Goal: Information Seeking & Learning: Check status

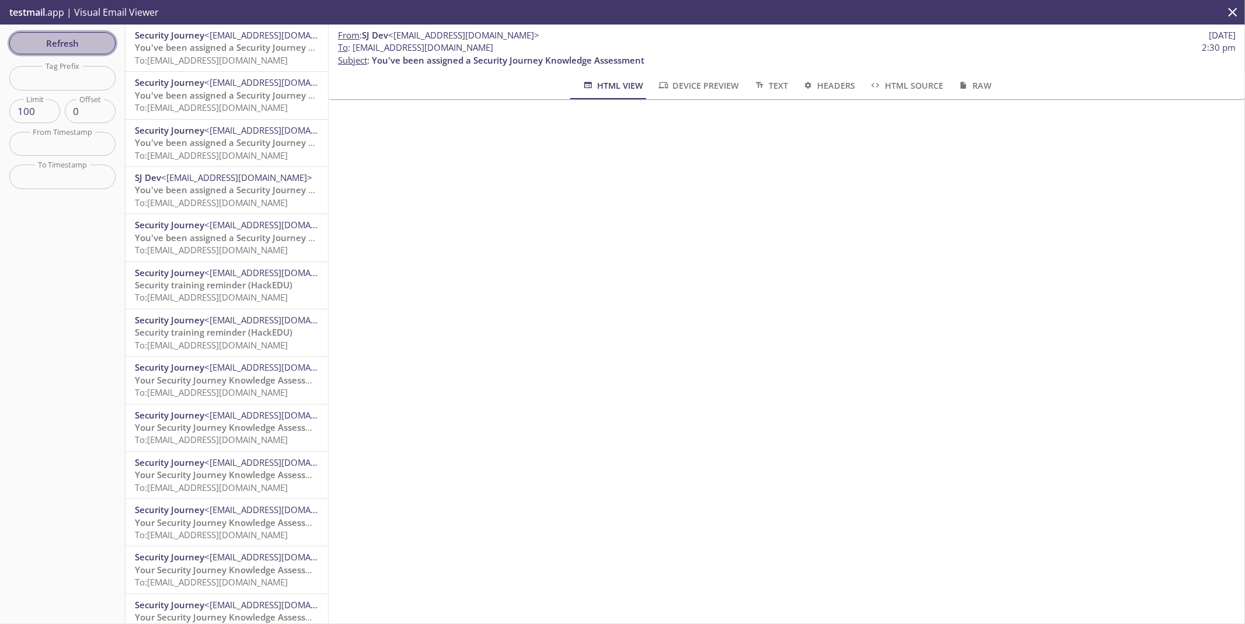
click at [93, 40] on span "Refresh" at bounding box center [63, 43] width 88 height 15
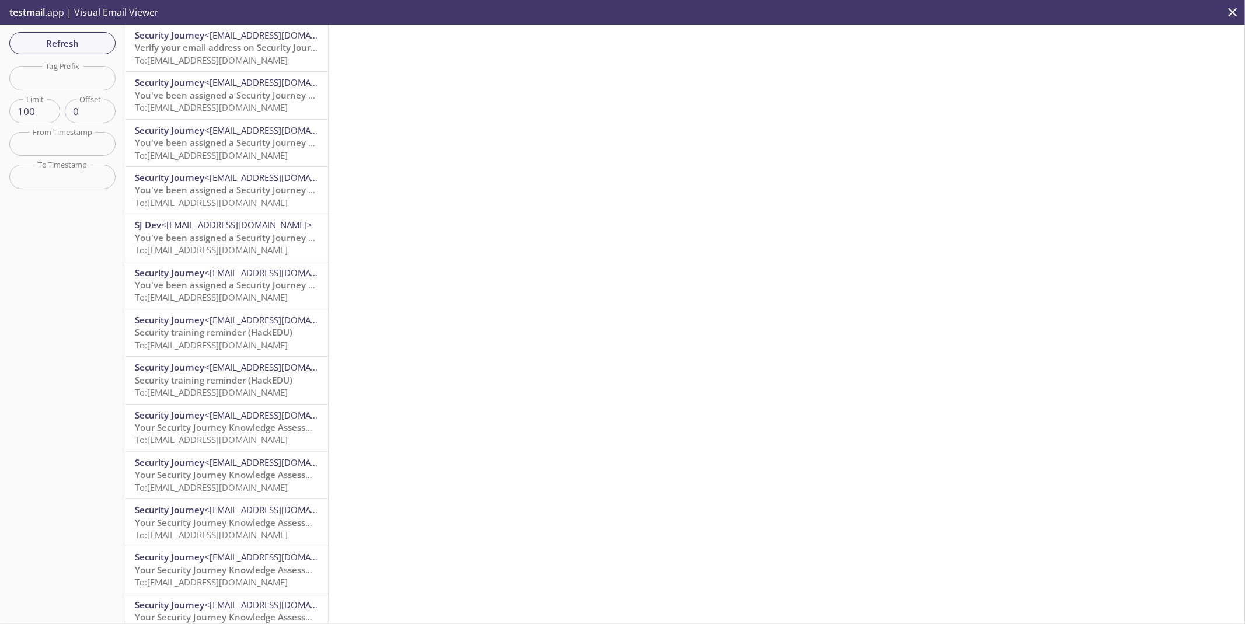
click at [237, 63] on span "To: [EMAIL_ADDRESS][DOMAIN_NAME]" at bounding box center [211, 60] width 153 height 12
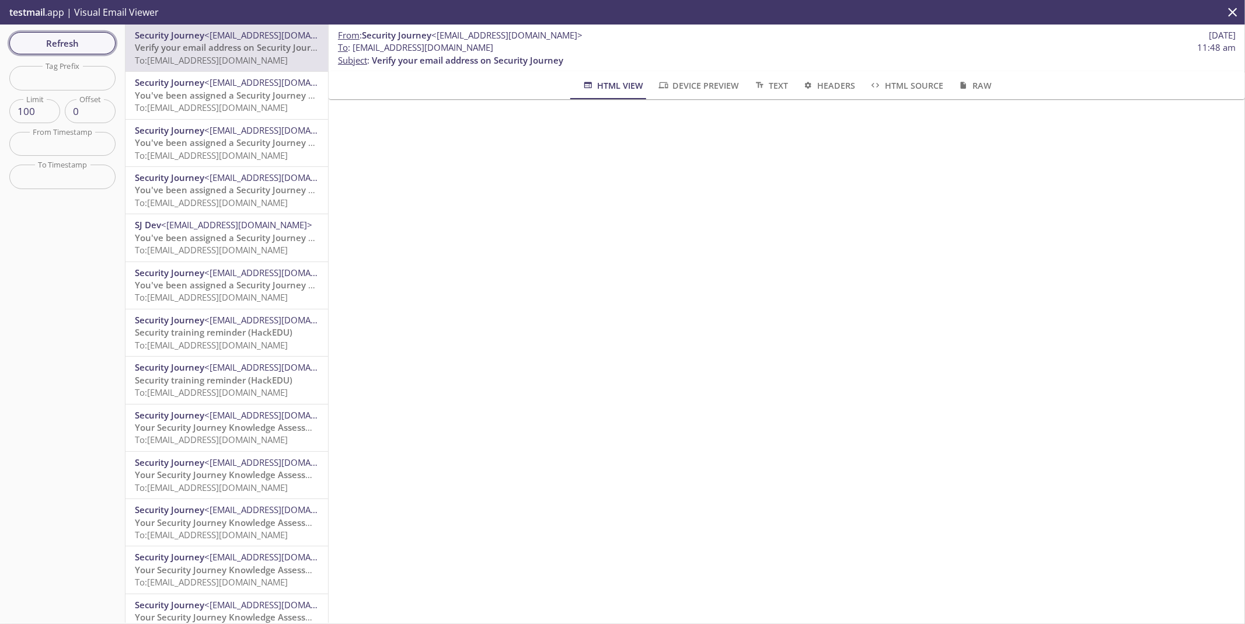
click at [79, 36] on span "Refresh" at bounding box center [63, 43] width 88 height 15
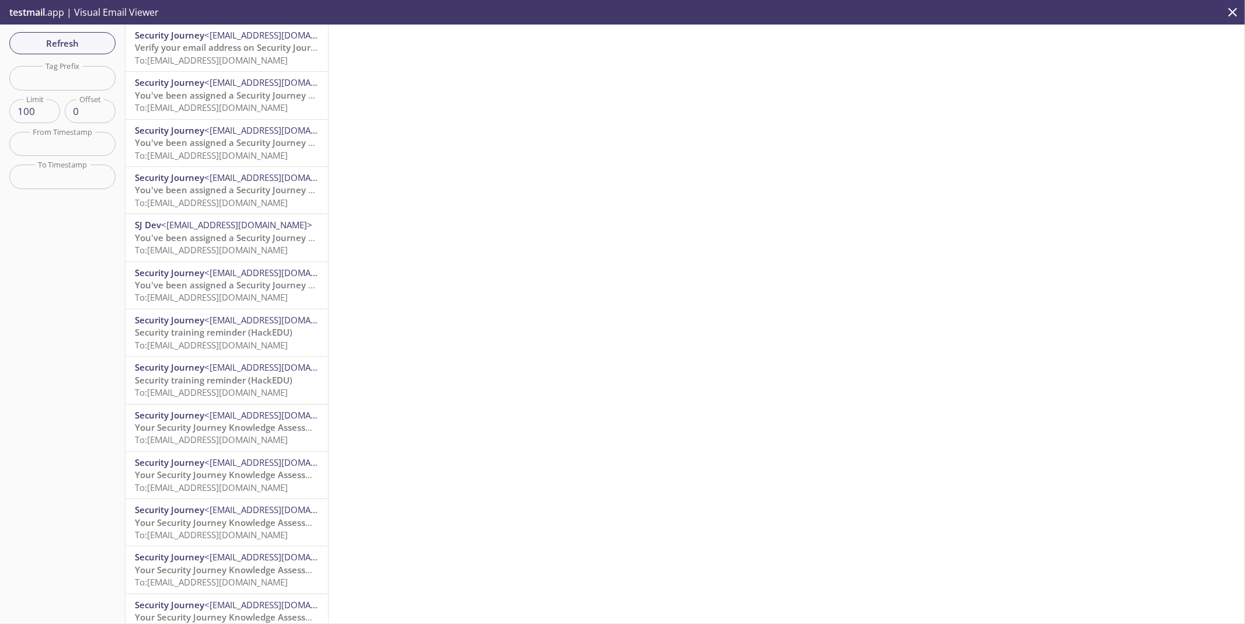
click at [185, 58] on span "To: [EMAIL_ADDRESS][DOMAIN_NAME]" at bounding box center [211, 60] width 153 height 12
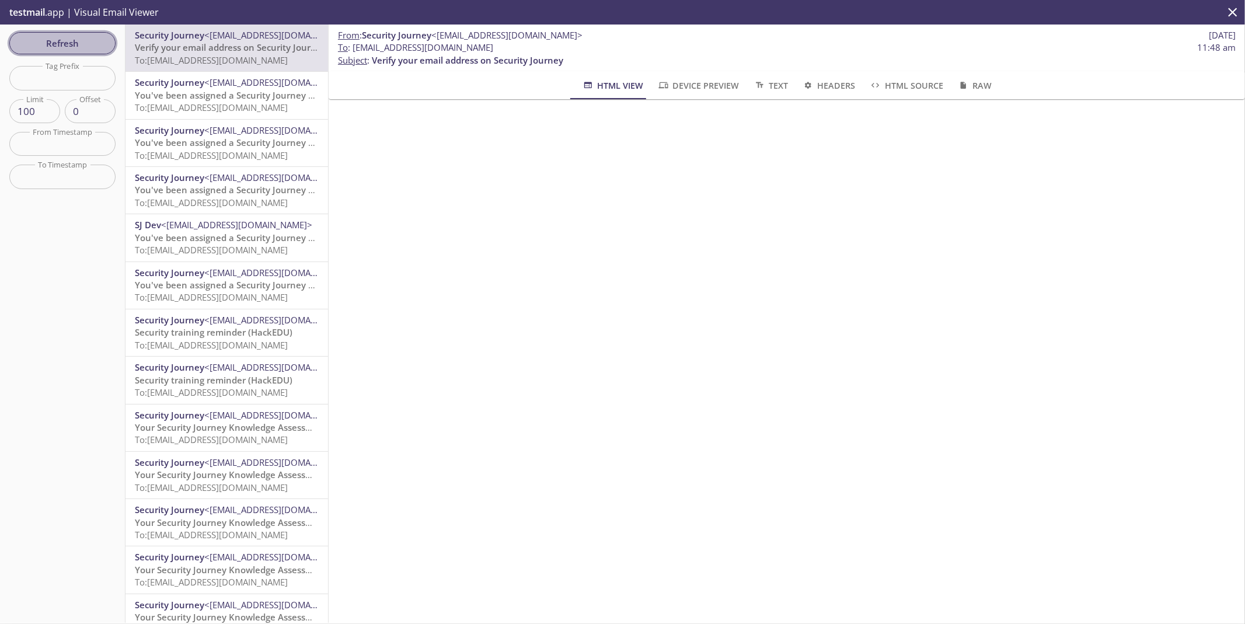
click at [47, 39] on span "Refresh" at bounding box center [63, 43] width 88 height 15
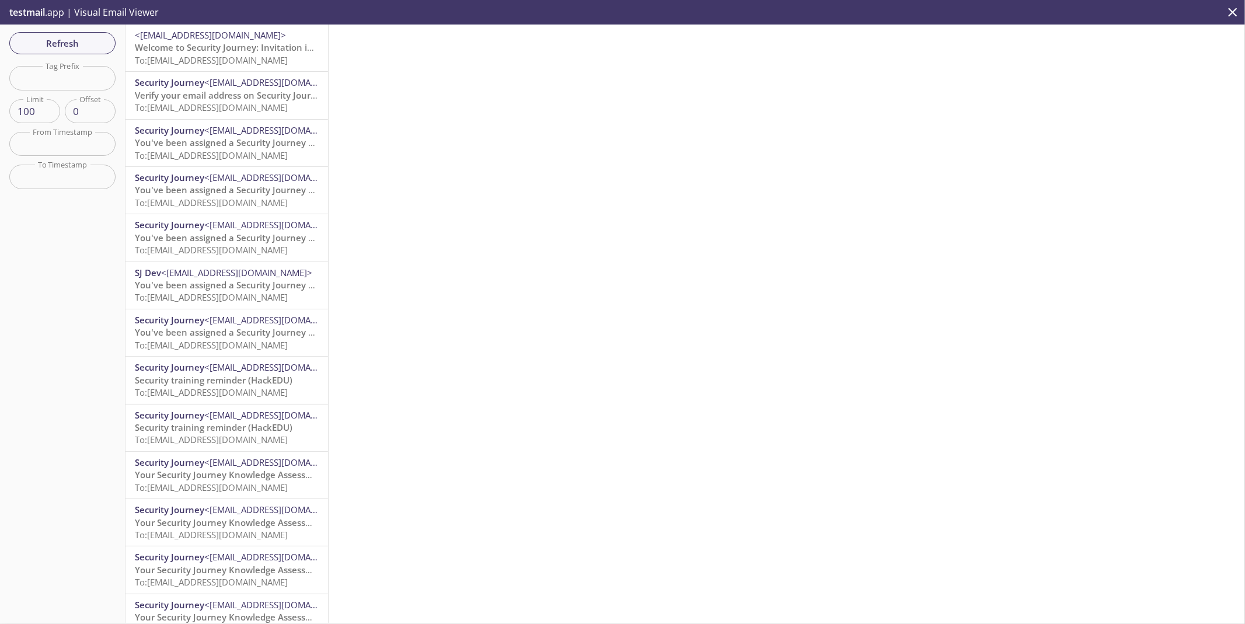
click at [231, 60] on span "To: [EMAIL_ADDRESS][DOMAIN_NAME]" at bounding box center [211, 60] width 153 height 12
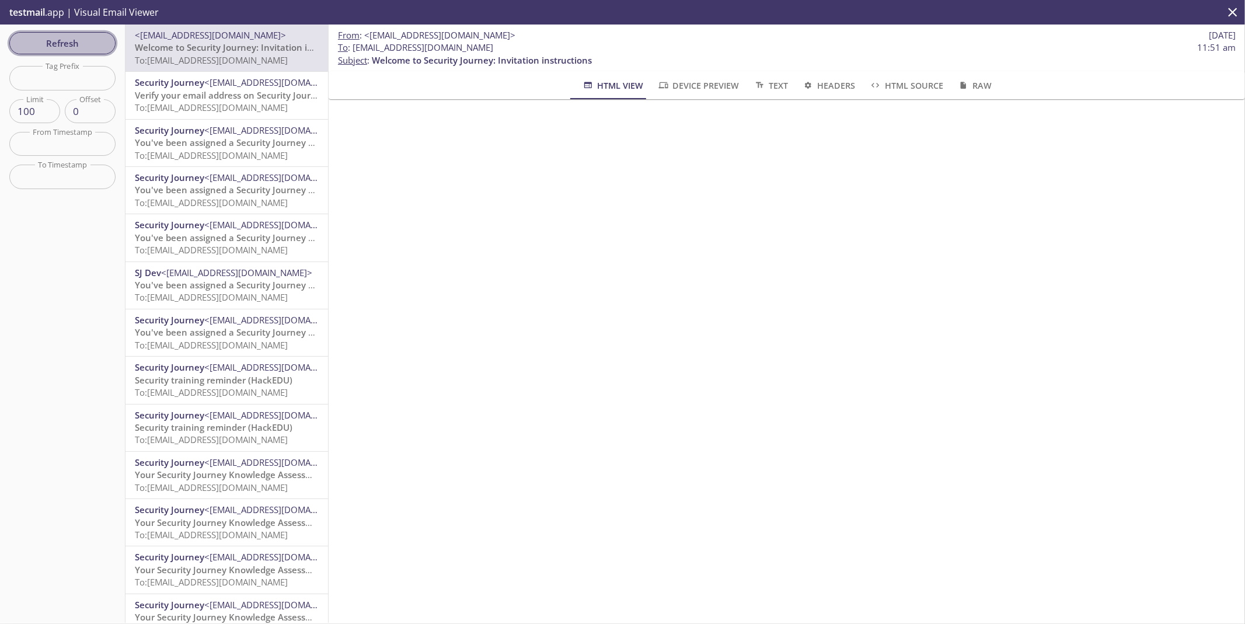
click at [57, 42] on span "Refresh" at bounding box center [63, 43] width 88 height 15
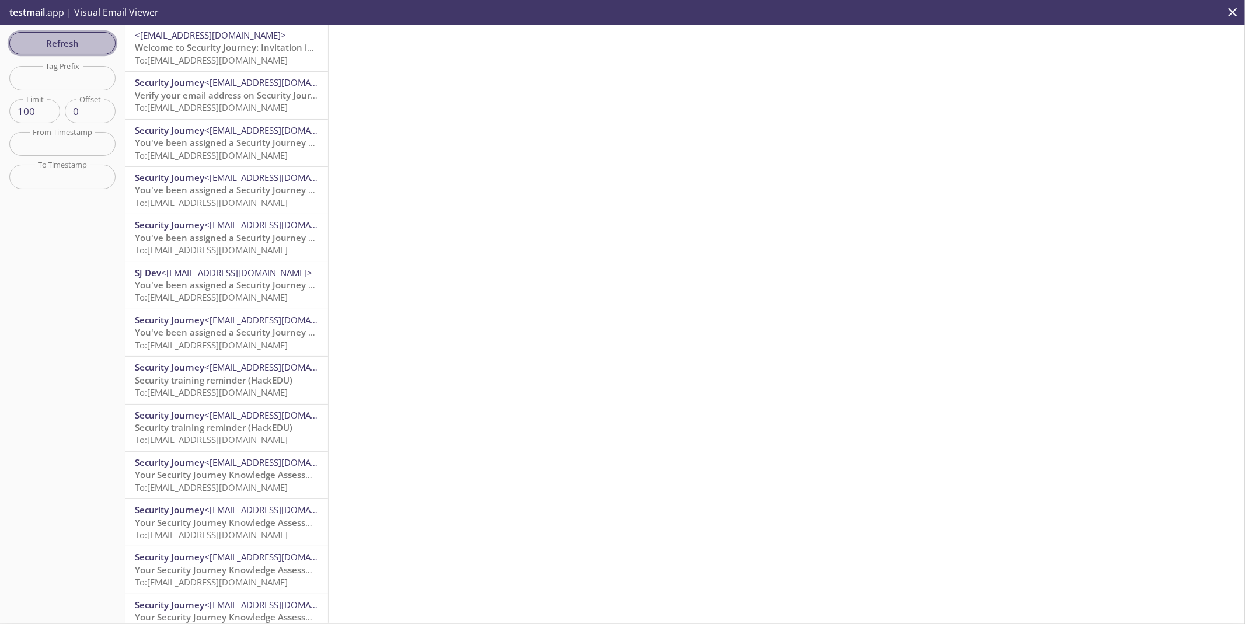
click at [82, 44] on span "Refresh" at bounding box center [63, 43] width 88 height 15
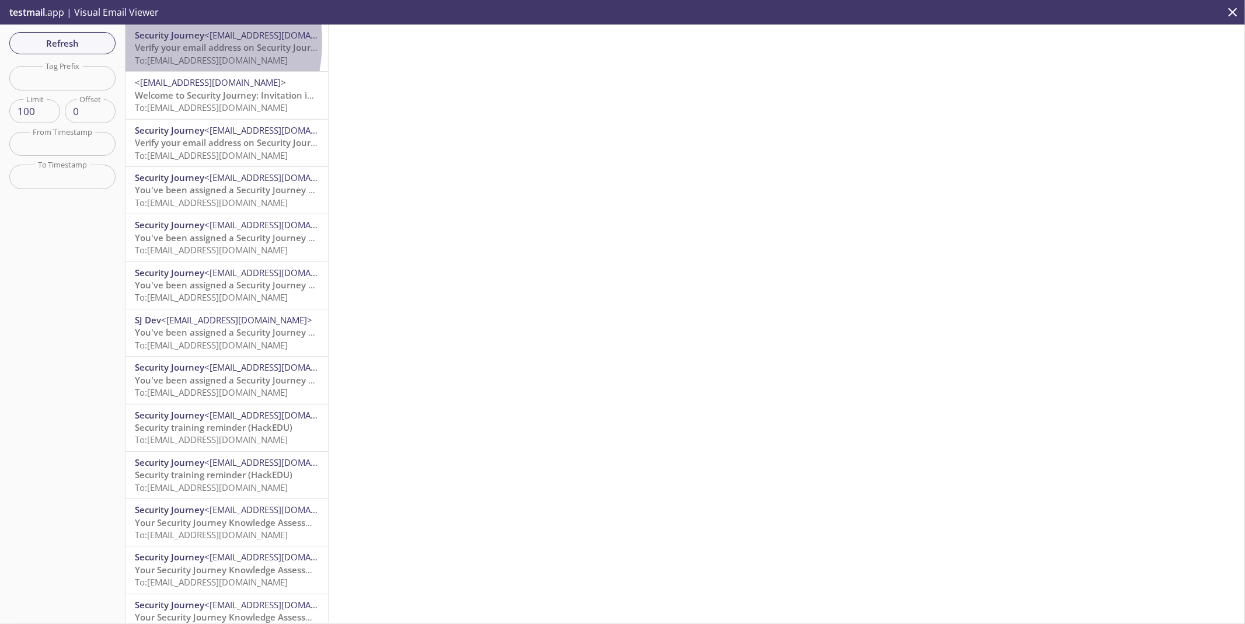
click at [155, 41] on span "Verify your email address on Security Journey" at bounding box center [231, 47] width 192 height 12
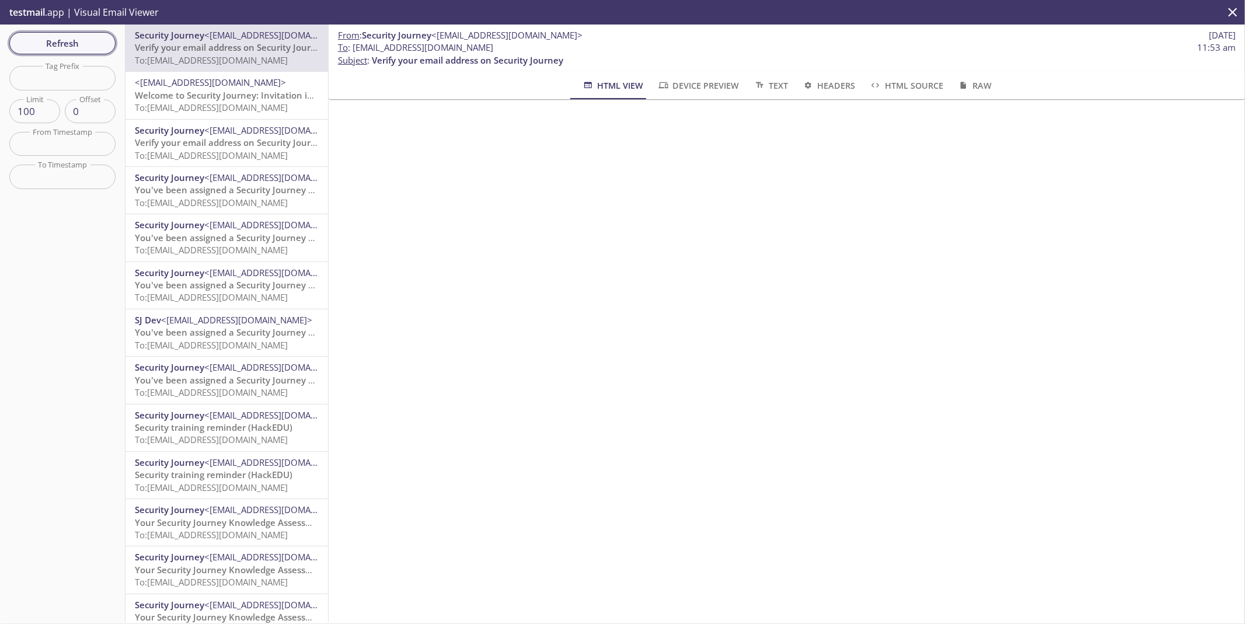
click at [70, 44] on span "Refresh" at bounding box center [63, 43] width 88 height 15
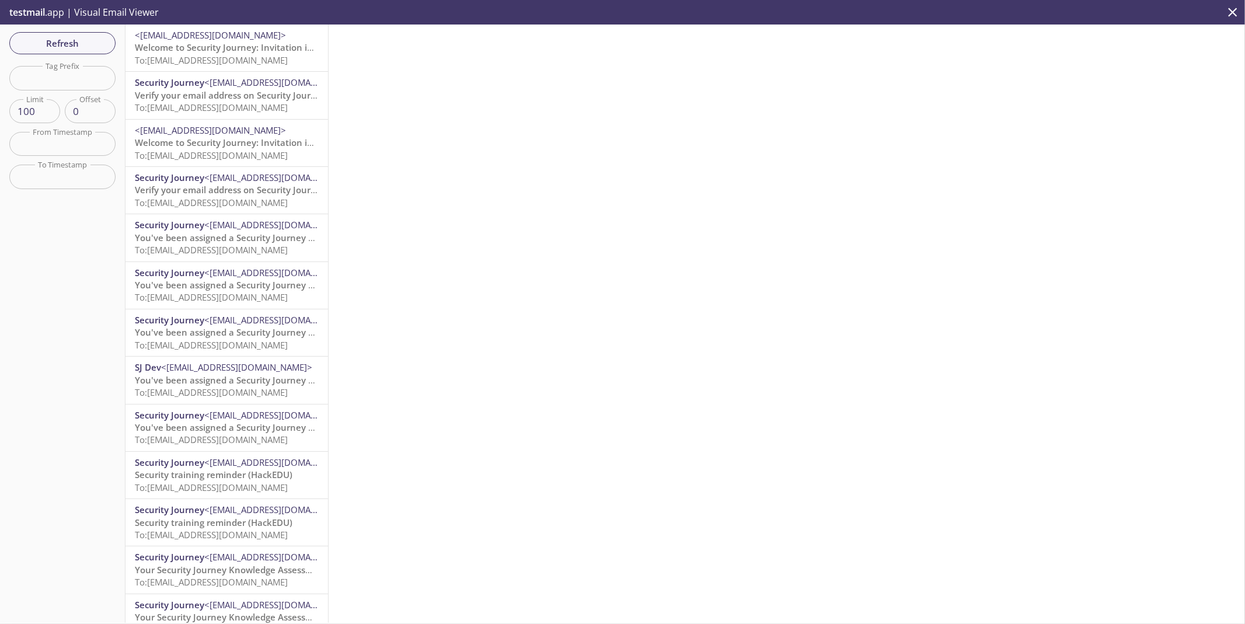
click at [218, 56] on span "To: [EMAIL_ADDRESS][DOMAIN_NAME]" at bounding box center [211, 60] width 153 height 12
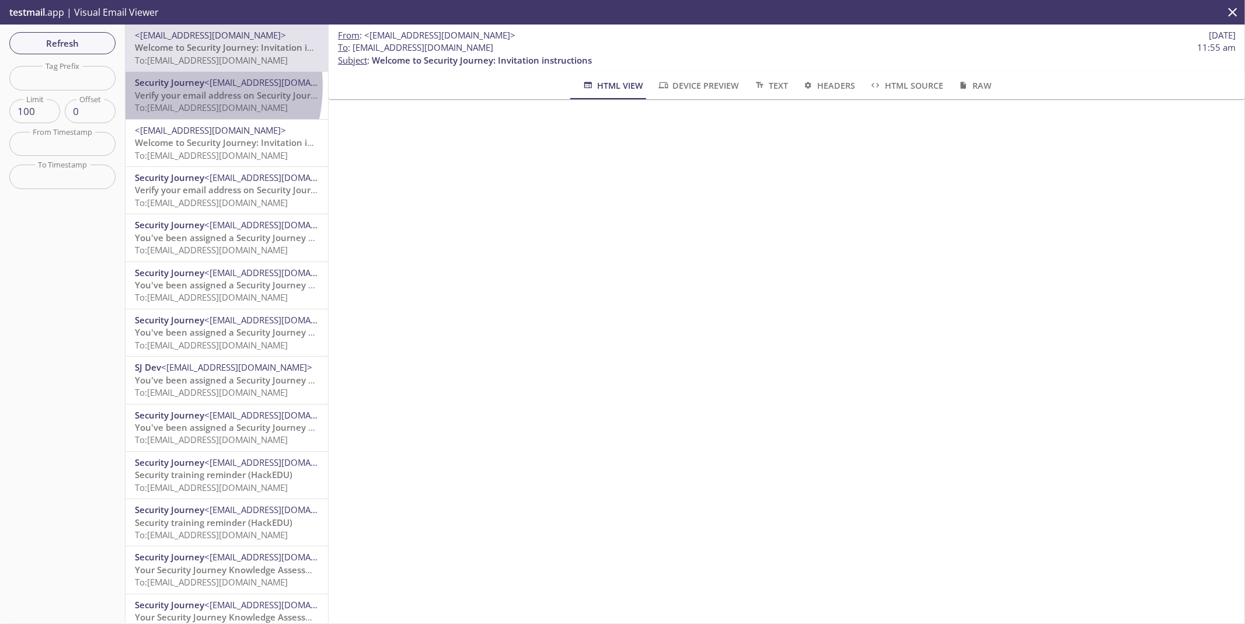
click at [169, 86] on span "Security Journey" at bounding box center [169, 82] width 69 height 12
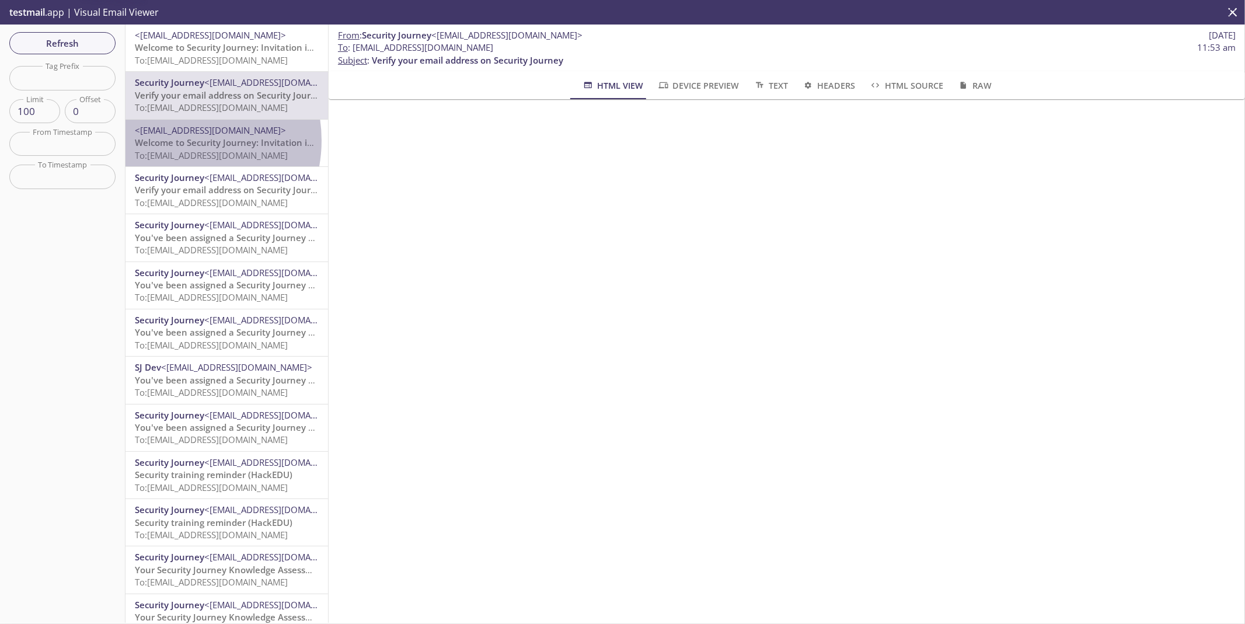
drag, startPoint x: 178, startPoint y: 141, endPoint x: 177, endPoint y: 165, distance: 24.6
click at [177, 141] on span "Welcome to Security Journey: Invitation instructions" at bounding box center [245, 143] width 220 height 12
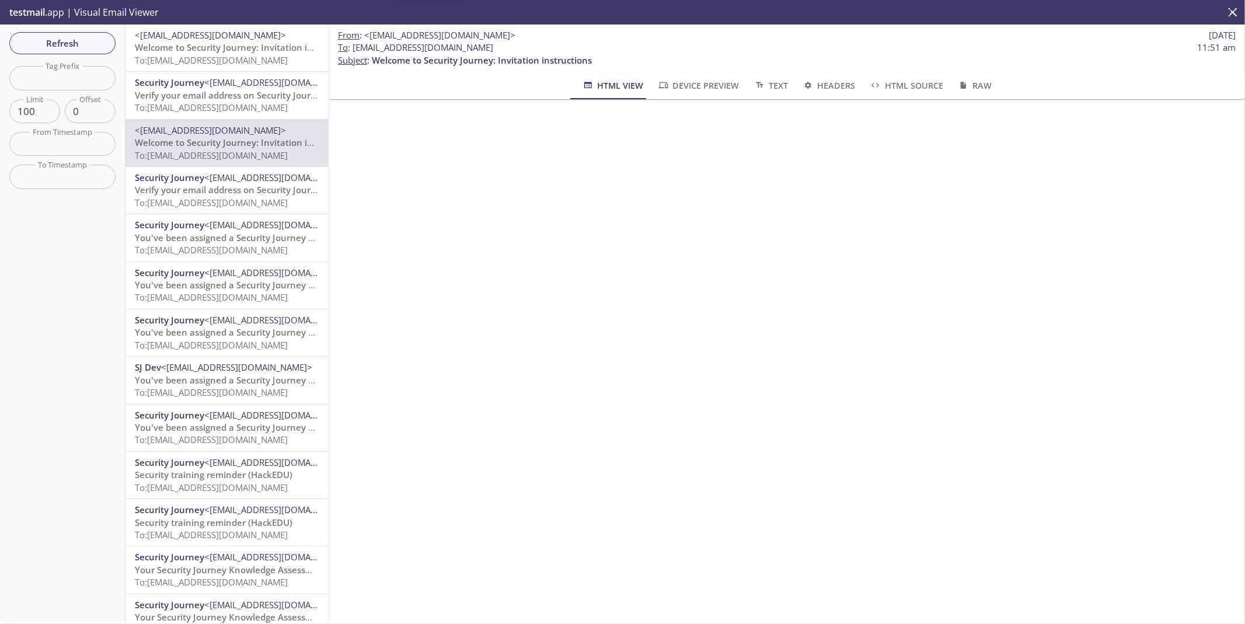
click at [186, 197] on span "To: [EMAIL_ADDRESS][DOMAIN_NAME]" at bounding box center [211, 203] width 153 height 12
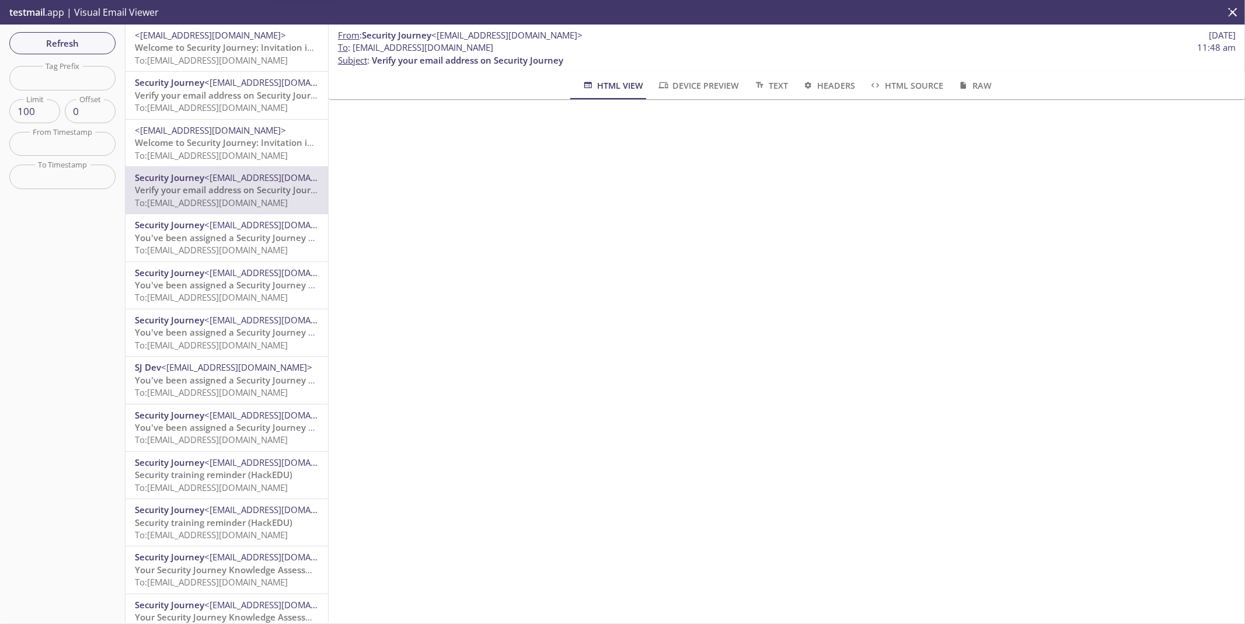
click at [173, 240] on span "You've been assigned a Security Journey Knowledge Assessment" at bounding box center [271, 238] width 273 height 12
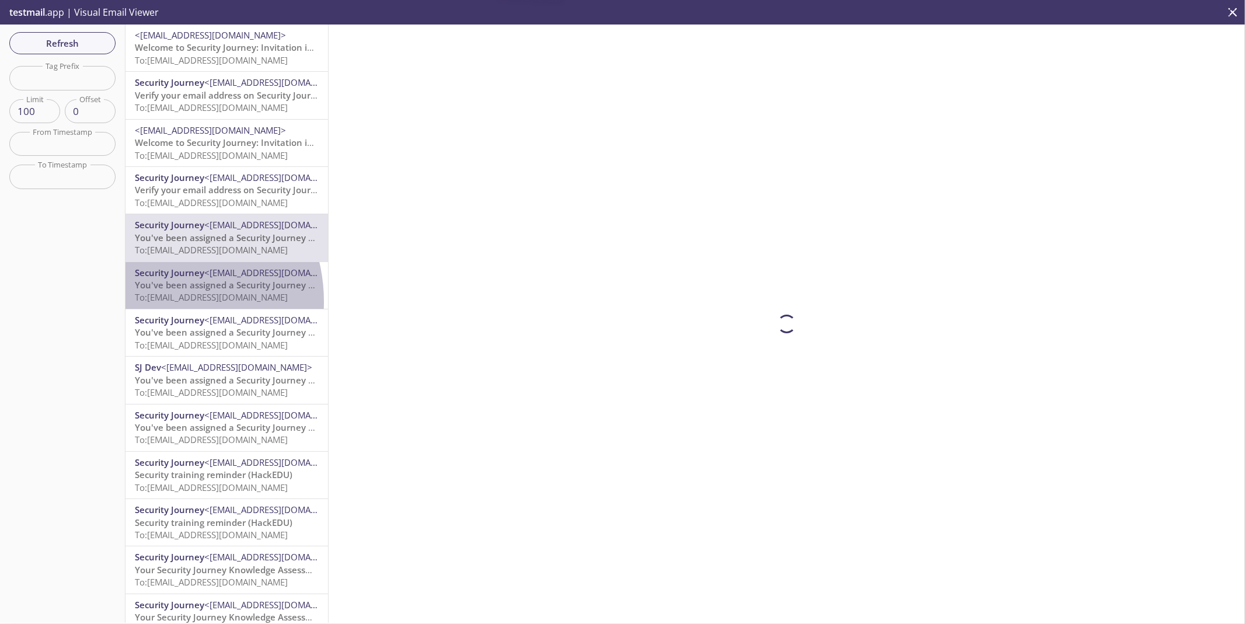
drag, startPoint x: 155, startPoint y: 302, endPoint x: 137, endPoint y: 324, distance: 28.6
click at [155, 302] on span "To: [EMAIL_ADDRESS][DOMAIN_NAME]" at bounding box center [211, 297] width 153 height 12
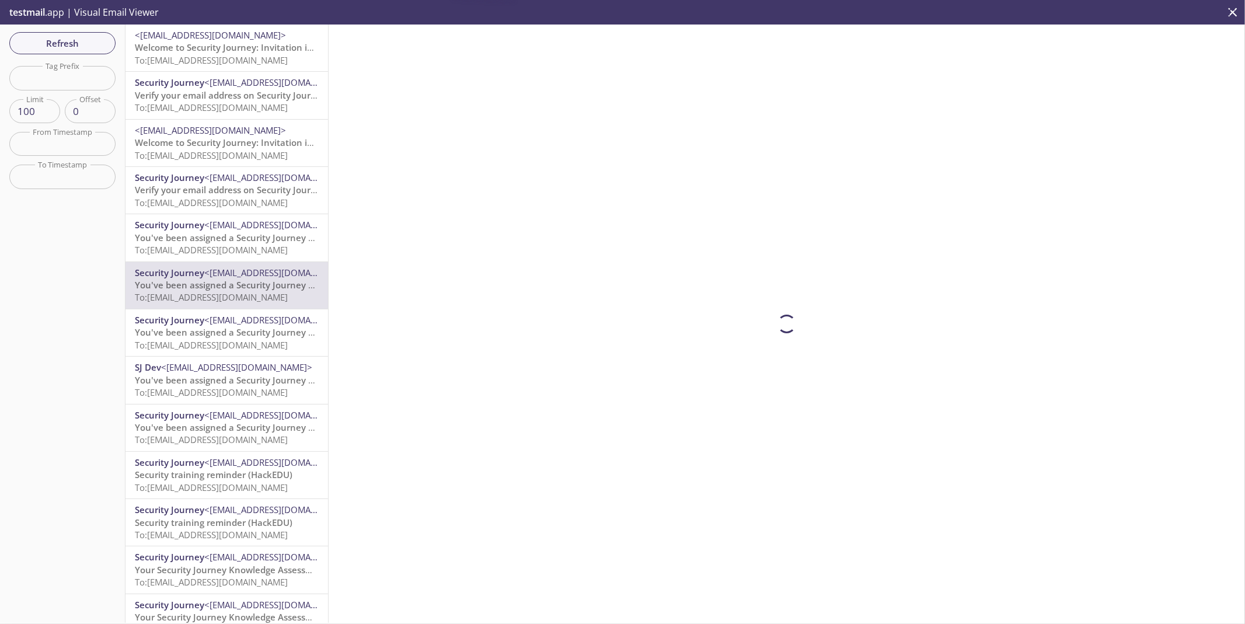
click at [129, 339] on div "Security Journey <[EMAIL_ADDRESS][DOMAIN_NAME]> You've been assigned a Security…" at bounding box center [227, 332] width 203 height 47
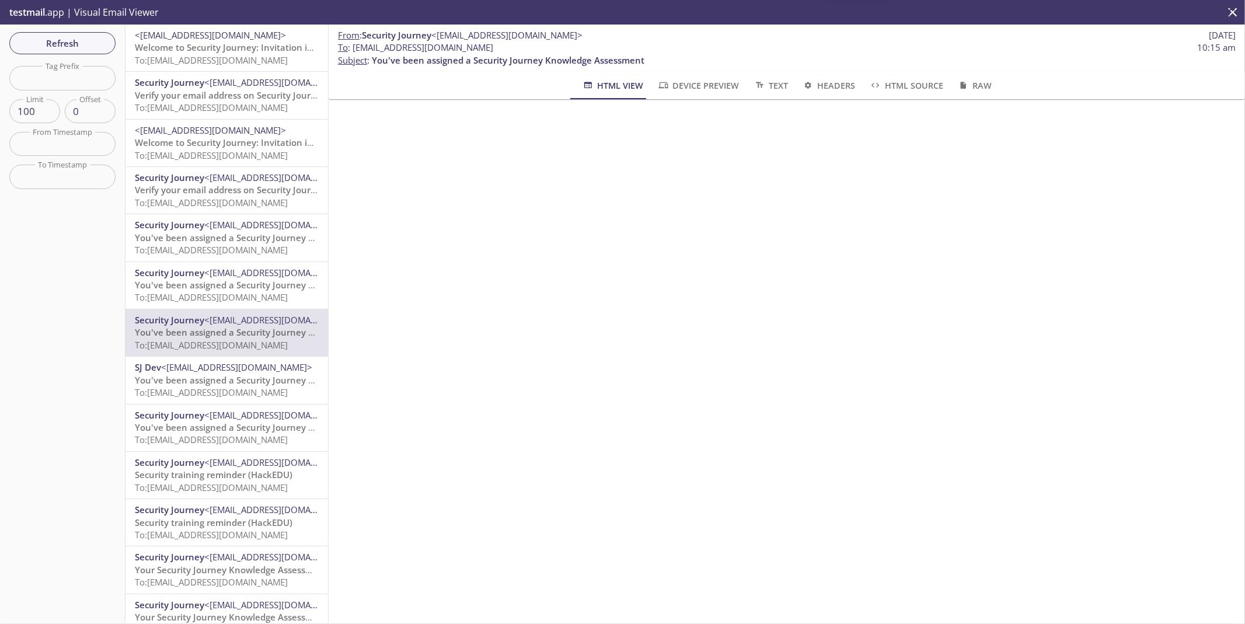
click at [144, 390] on span "To: [EMAIL_ADDRESS][DOMAIN_NAME]" at bounding box center [211, 393] width 153 height 12
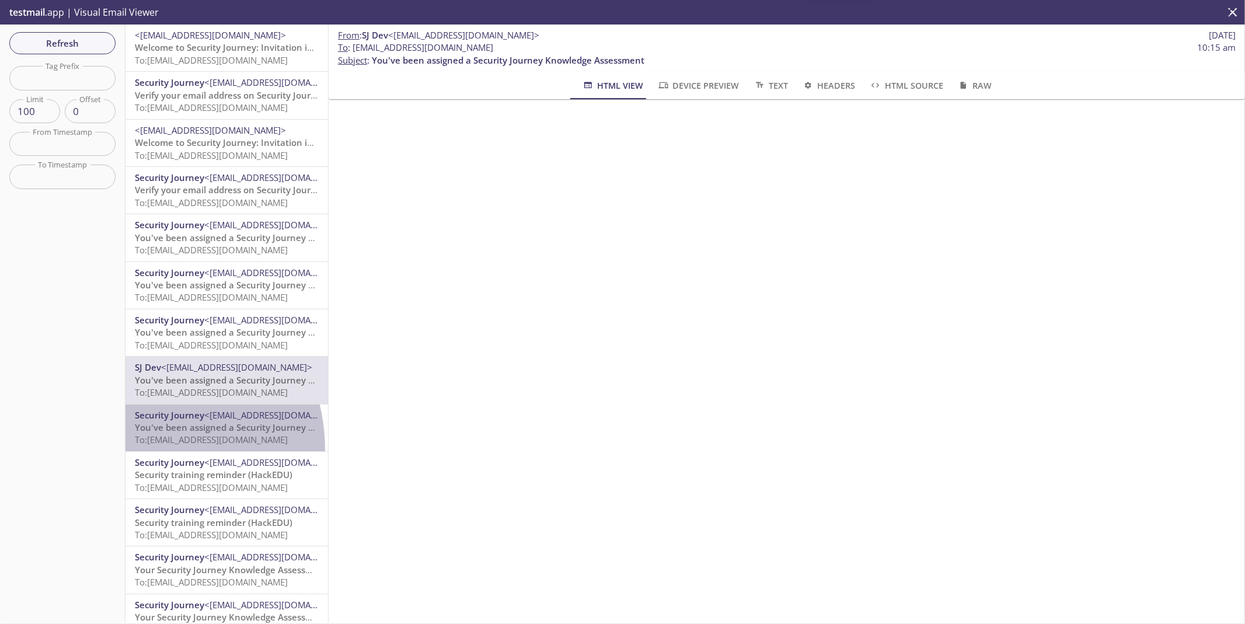
click at [138, 450] on div "Security Journey <[EMAIL_ADDRESS][DOMAIN_NAME]> You've been assigned a Security…" at bounding box center [227, 428] width 203 height 47
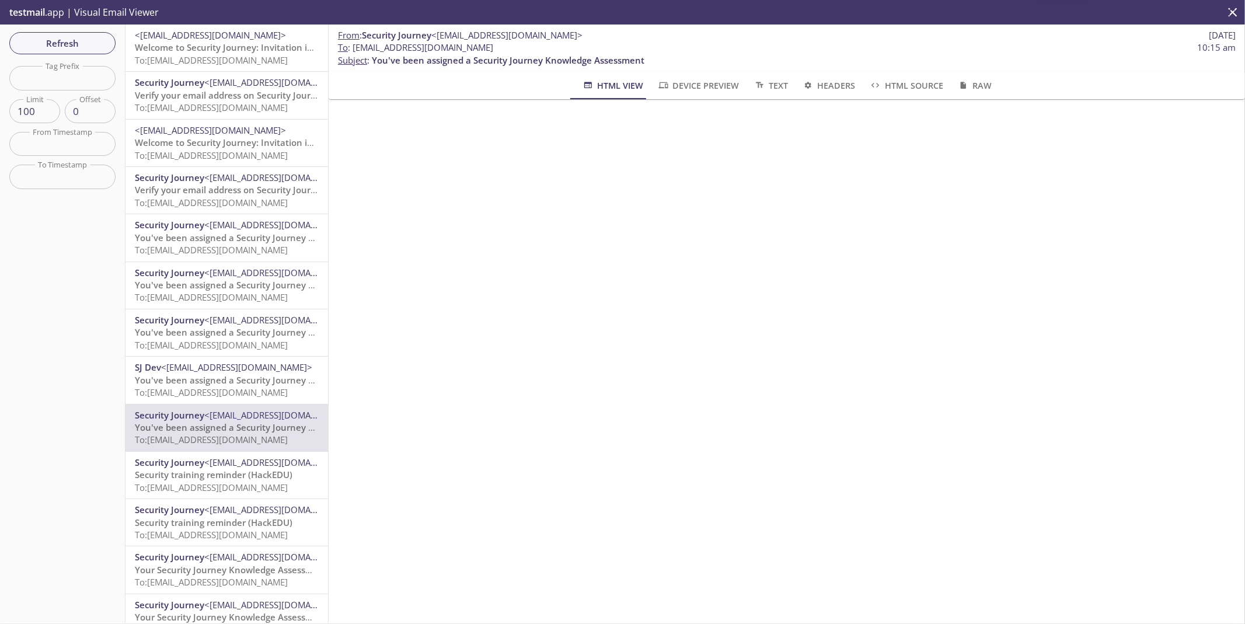
click at [141, 510] on span "Security Journey" at bounding box center [169, 510] width 69 height 12
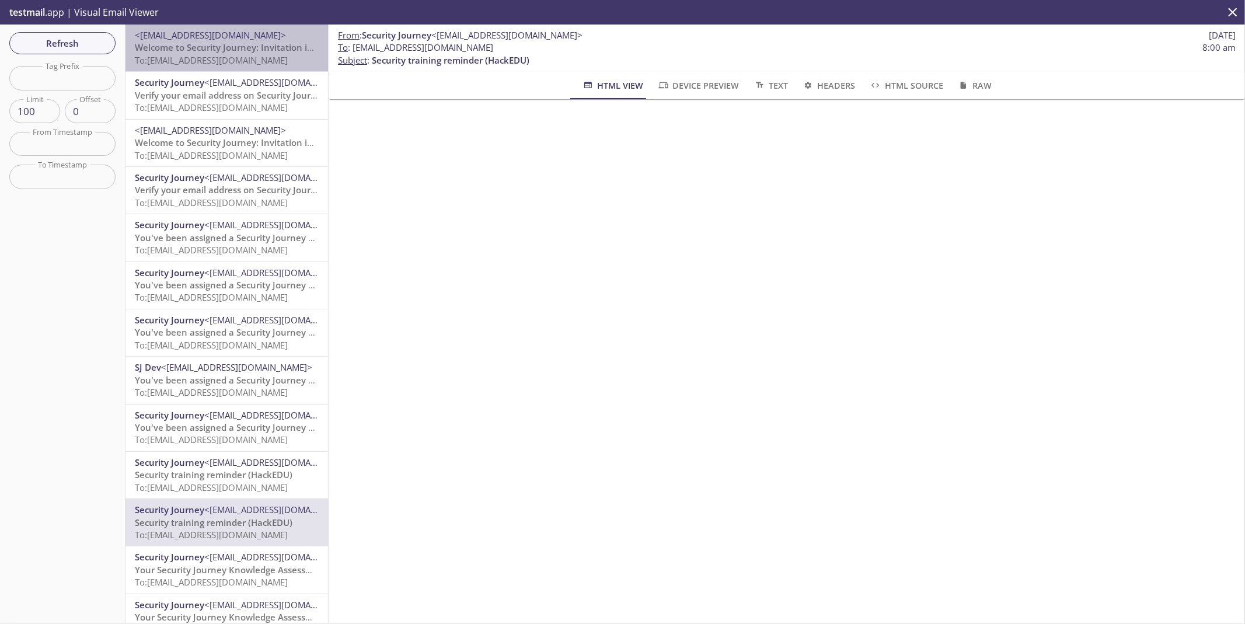
click at [243, 47] on span "Welcome to Security Journey: Invitation instructions" at bounding box center [245, 47] width 220 height 12
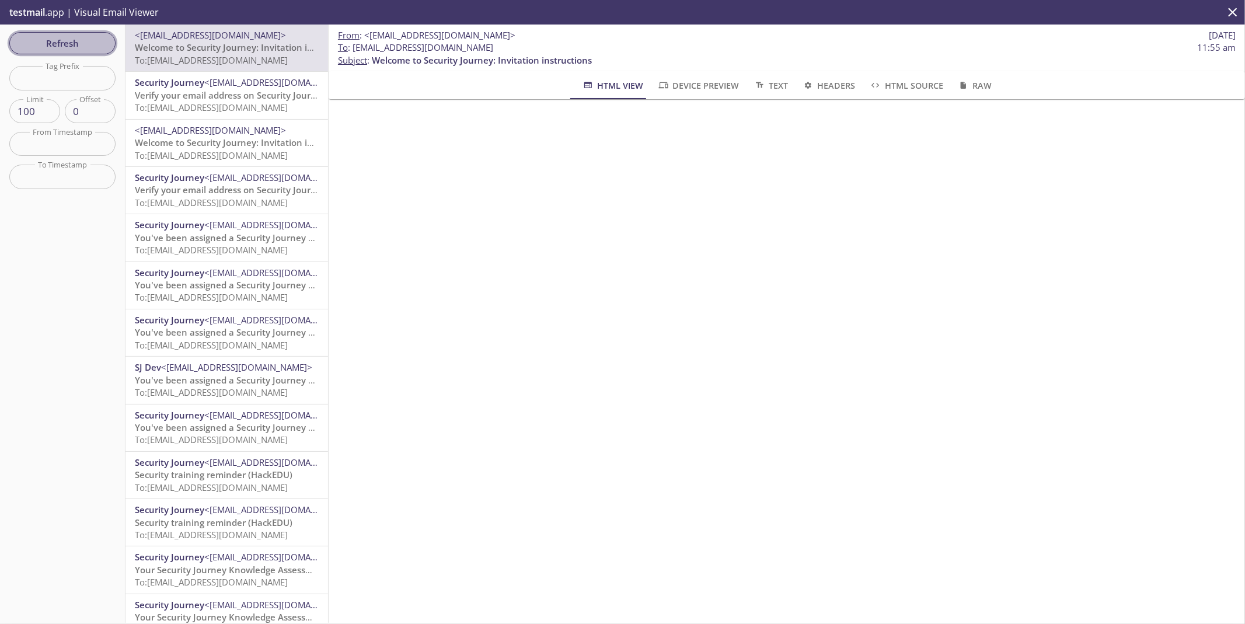
click at [98, 42] on span "Refresh" at bounding box center [63, 43] width 88 height 15
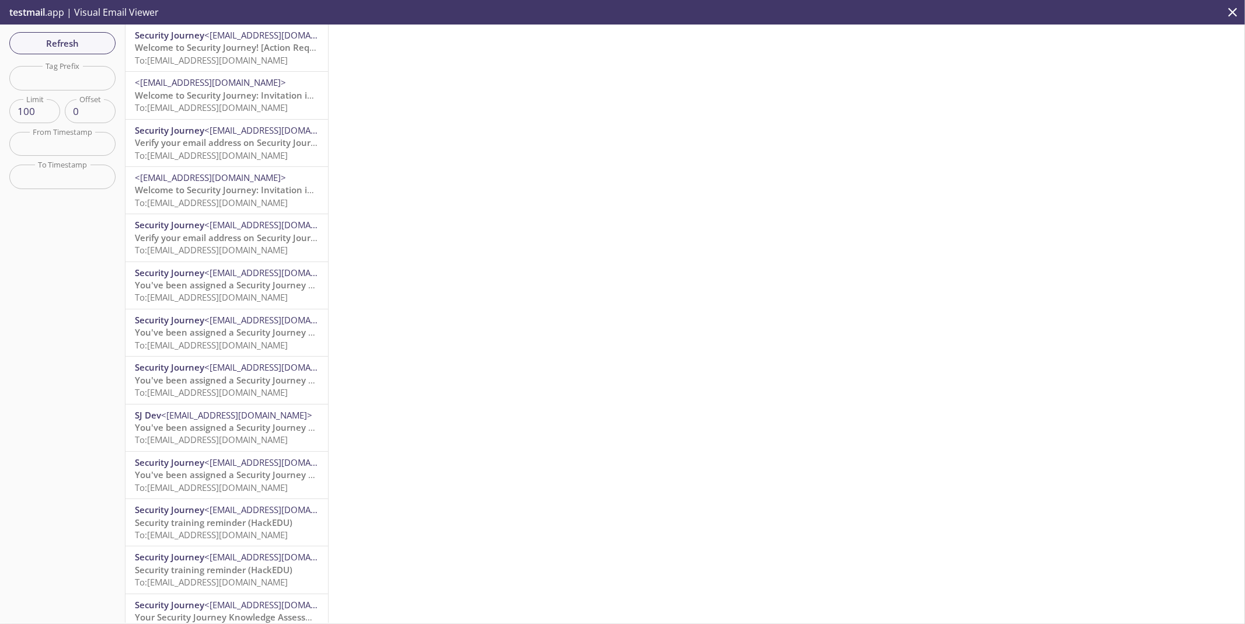
click at [222, 54] on span "To: [EMAIL_ADDRESS][DOMAIN_NAME]" at bounding box center [211, 60] width 153 height 12
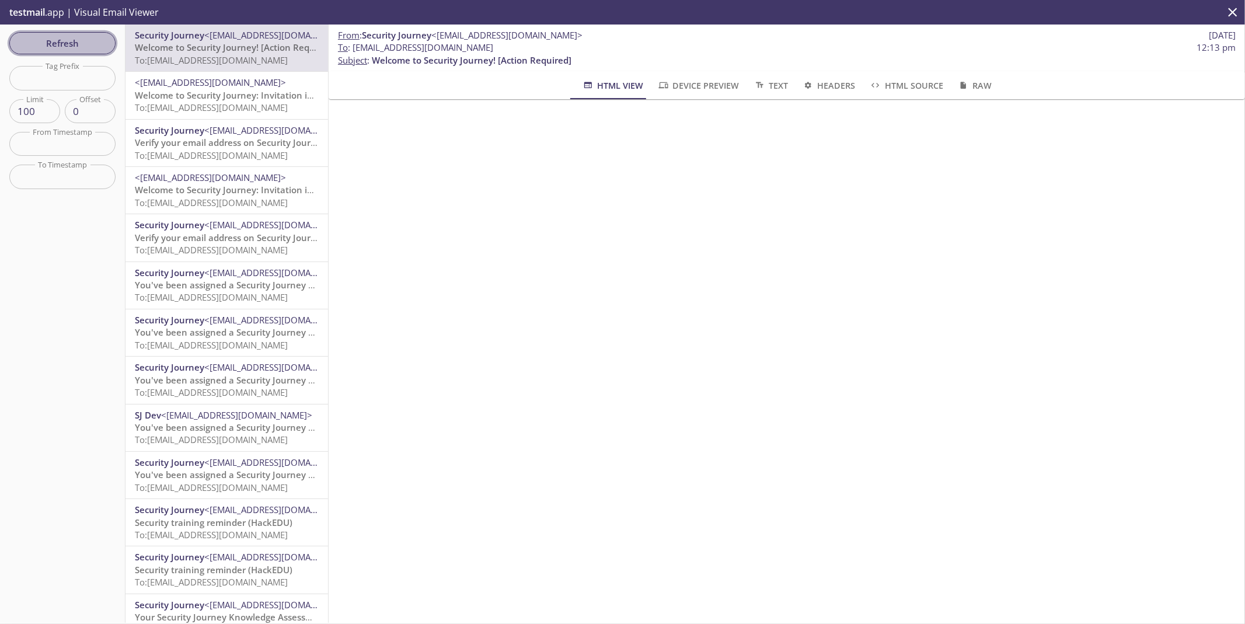
click at [103, 47] on span "Refresh" at bounding box center [63, 43] width 88 height 15
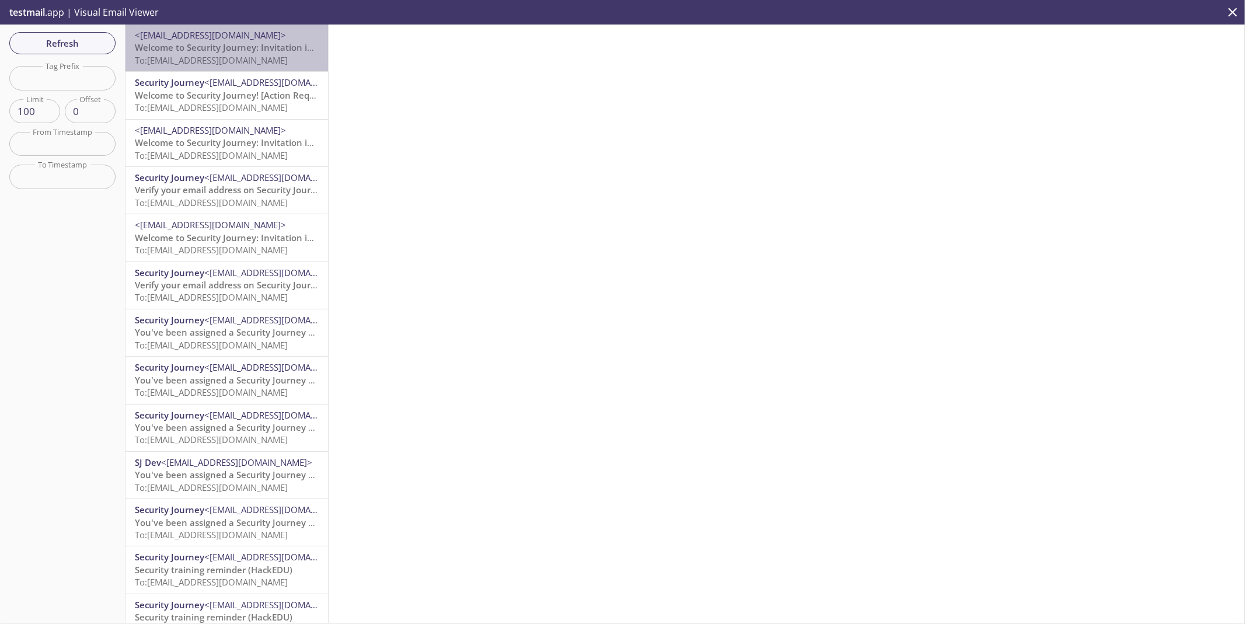
click at [235, 42] on span "Welcome to Security Journey: Invitation instructions" at bounding box center [245, 47] width 220 height 12
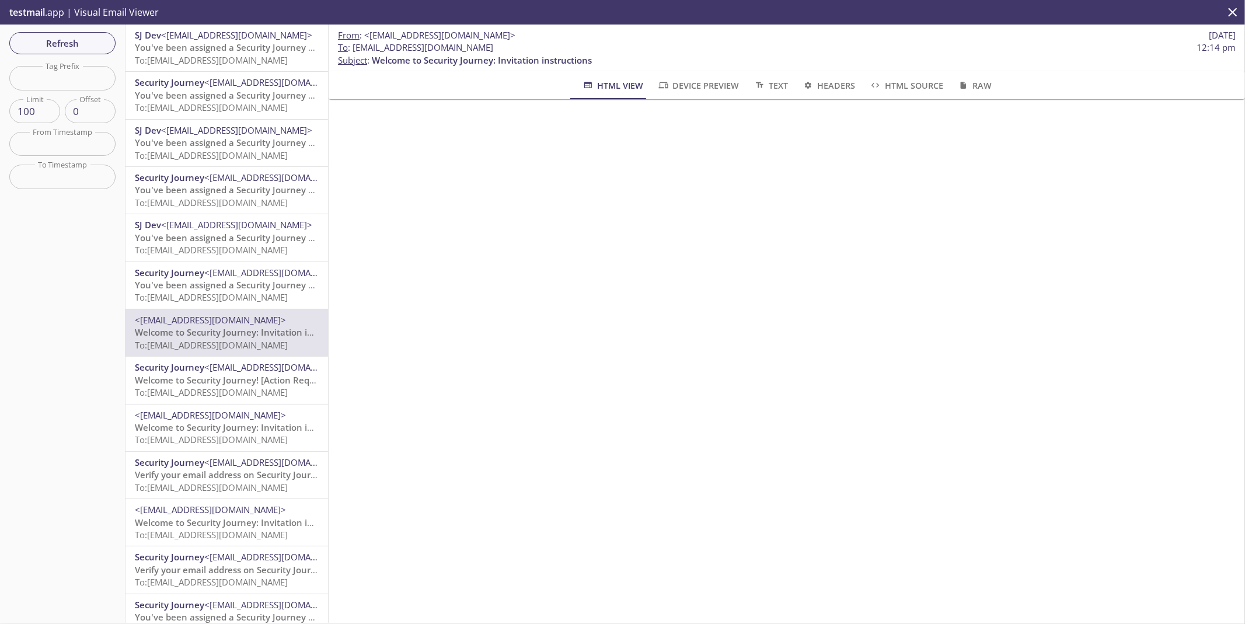
click at [211, 61] on span "To: [EMAIL_ADDRESS][DOMAIN_NAME]" at bounding box center [211, 60] width 153 height 12
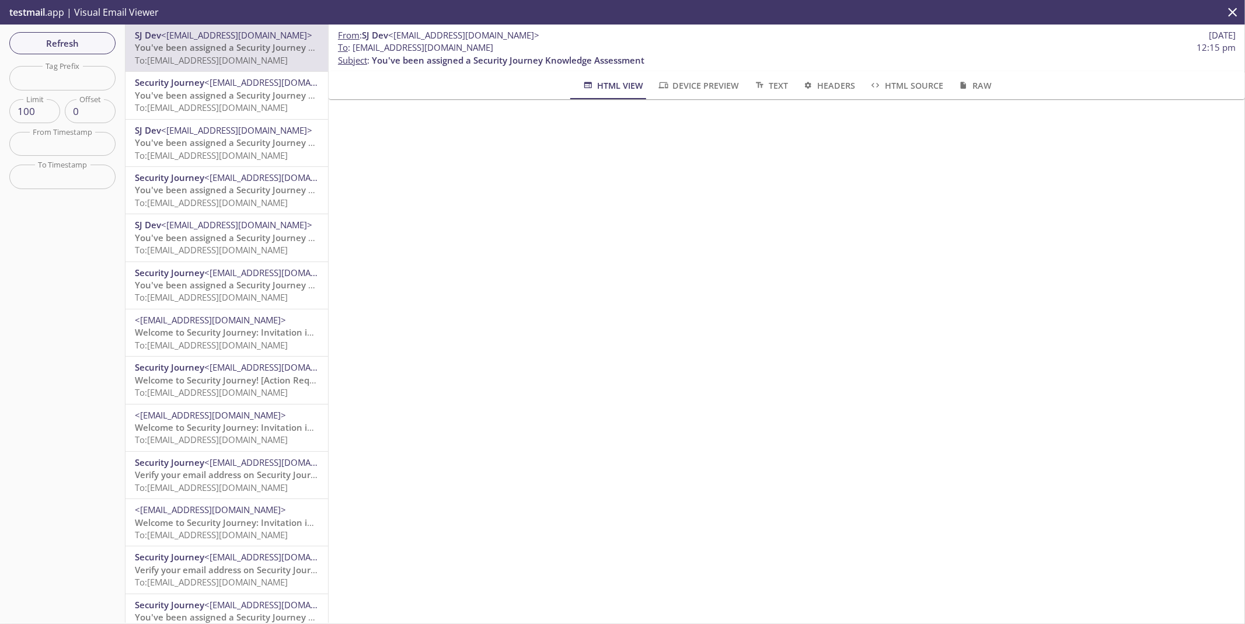
click at [190, 93] on span "You've been assigned a Security Journey Knowledge Assessment" at bounding box center [271, 95] width 273 height 12
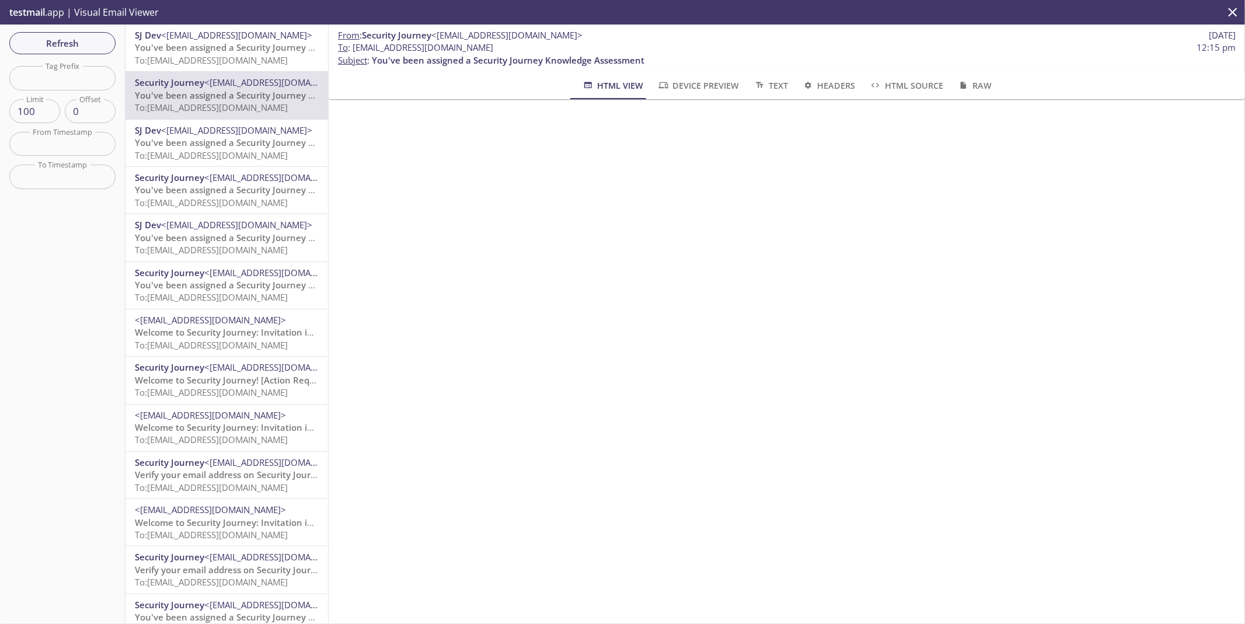
click at [222, 145] on span "You've been assigned a Security Journey Knowledge Assessment" at bounding box center [271, 143] width 273 height 12
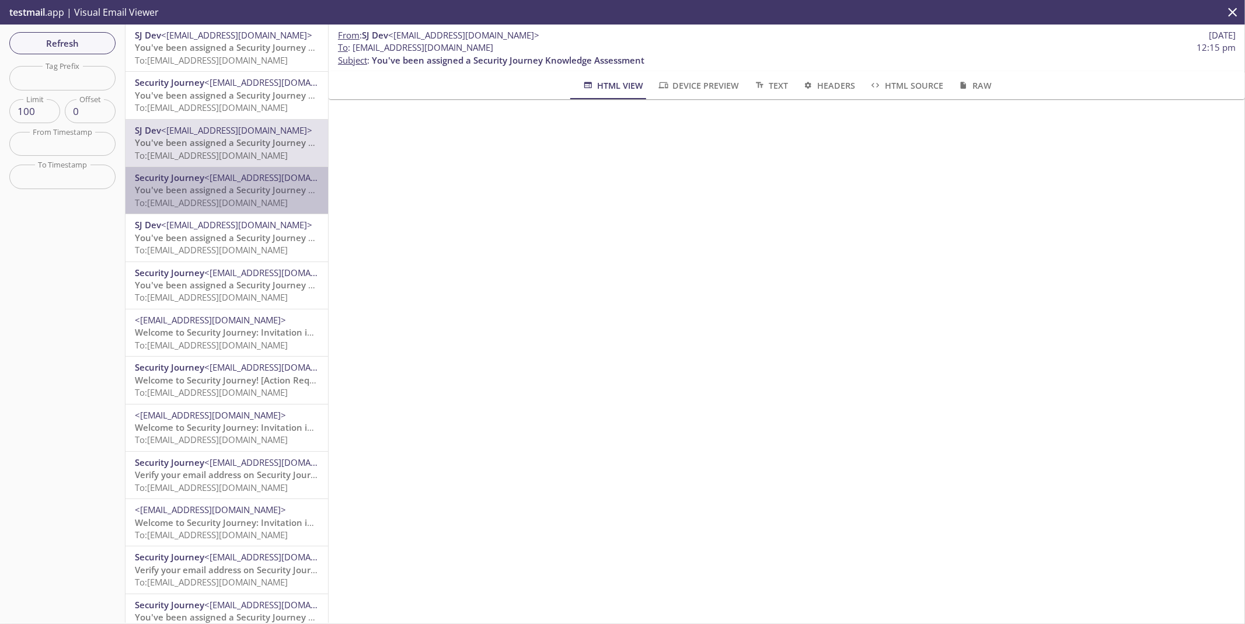
click at [252, 189] on span "You've been assigned a Security Journey Knowledge Assessment" at bounding box center [271, 190] width 273 height 12
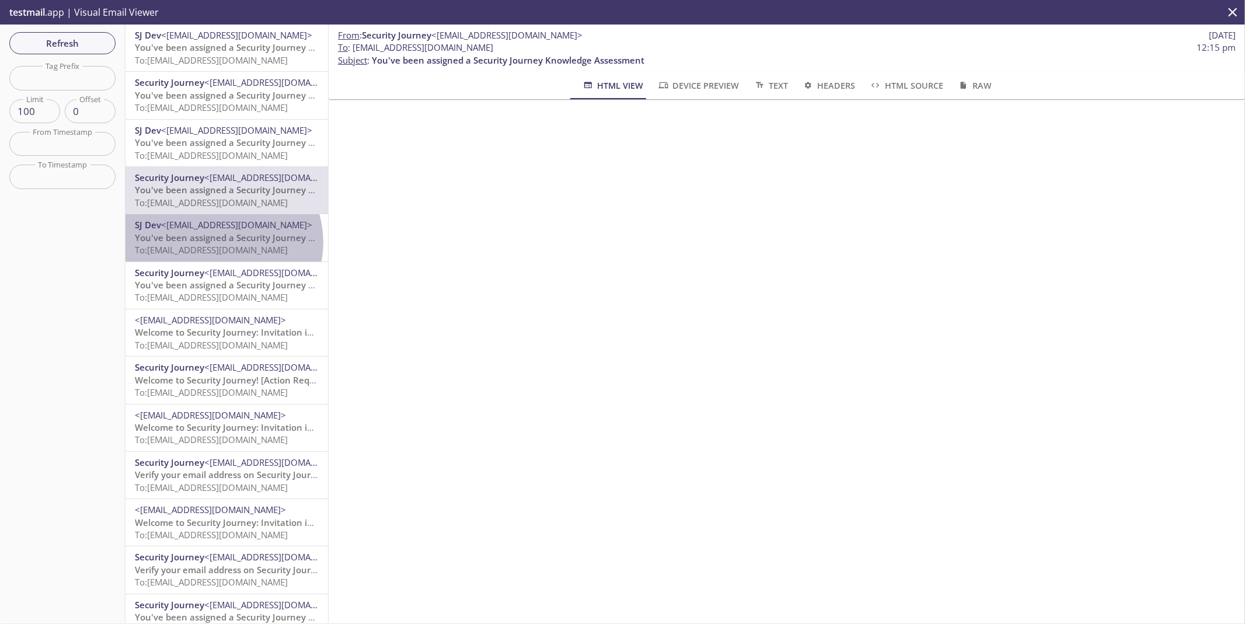
click at [222, 242] on span "You've been assigned a Security Journey Knowledge Assessment" at bounding box center [271, 238] width 273 height 12
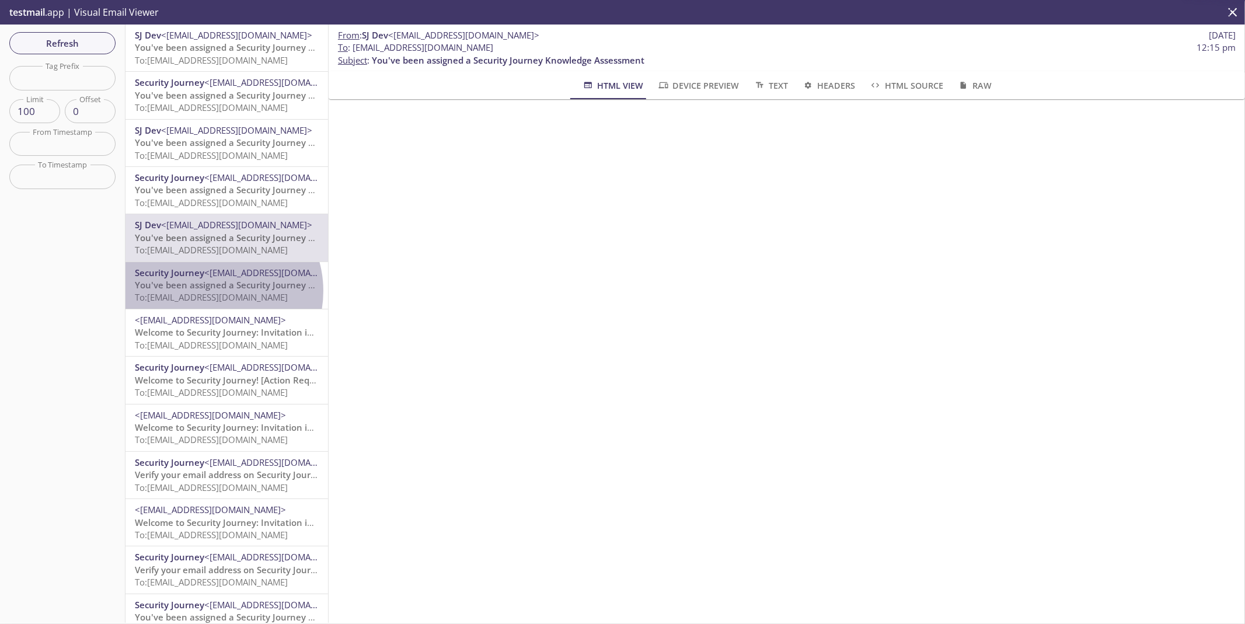
click at [214, 291] on span "To: [EMAIL_ADDRESS][DOMAIN_NAME]" at bounding box center [211, 297] width 153 height 12
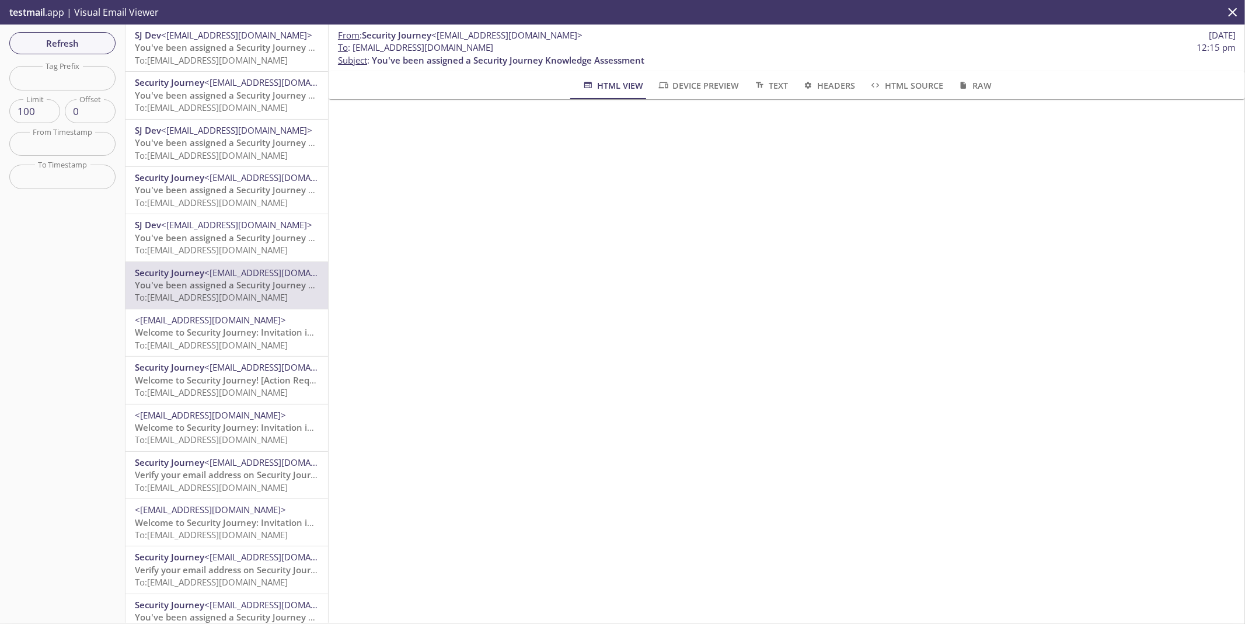
click at [238, 353] on div "<[EMAIL_ADDRESS][DOMAIN_NAME]> Welcome to Security Journey: Invitation instruct…" at bounding box center [227, 332] width 203 height 47
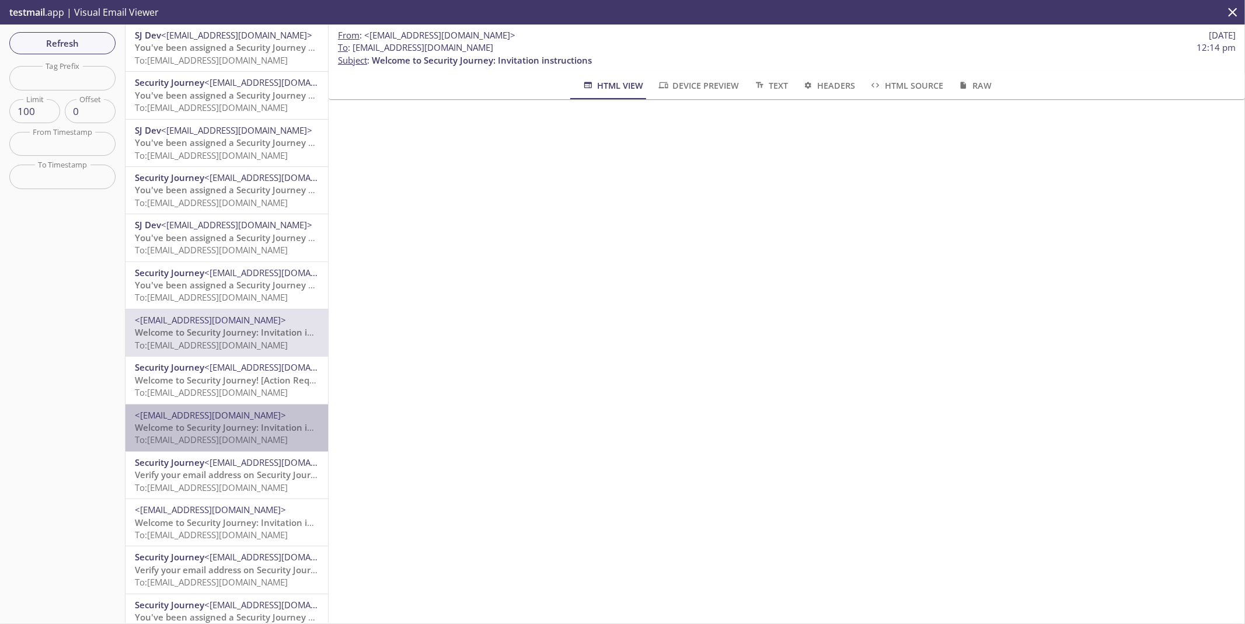
click at [229, 422] on span "Welcome to Security Journey: Invitation instructions" at bounding box center [245, 428] width 220 height 12
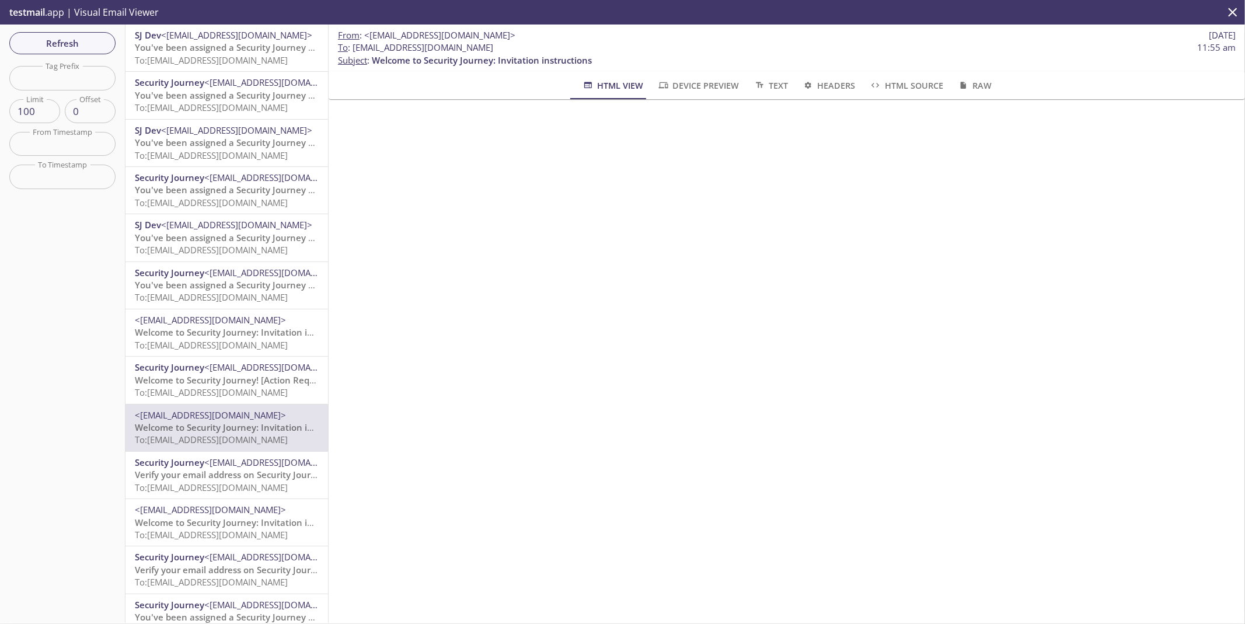
click at [221, 344] on span "To: [EMAIL_ADDRESS][DOMAIN_NAME]" at bounding box center [211, 345] width 153 height 12
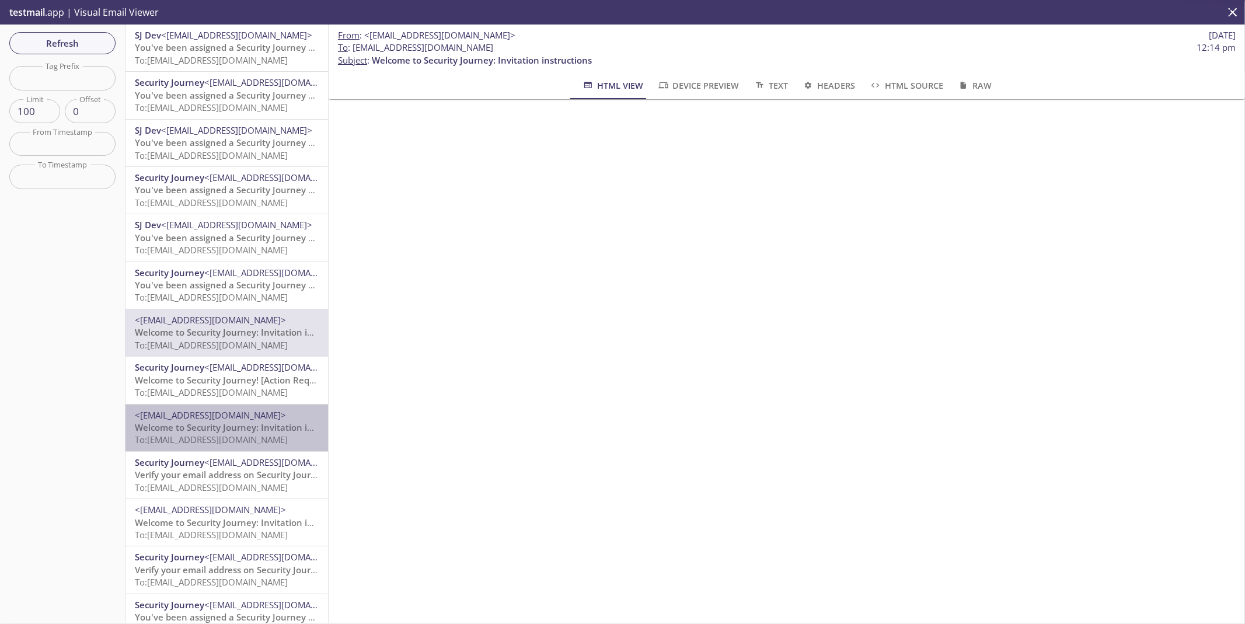
click at [237, 431] on span "Welcome to Security Journey: Invitation instructions" at bounding box center [245, 428] width 220 height 12
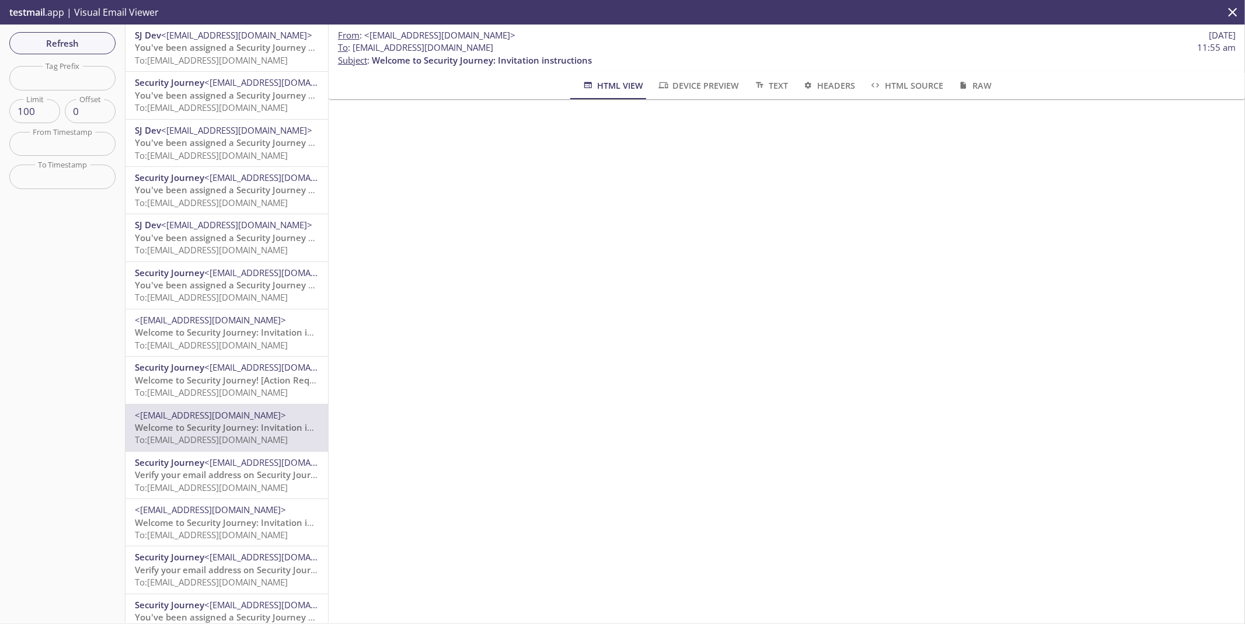
click at [235, 524] on span "Welcome to Security Journey: Invitation instructions" at bounding box center [245, 523] width 220 height 12
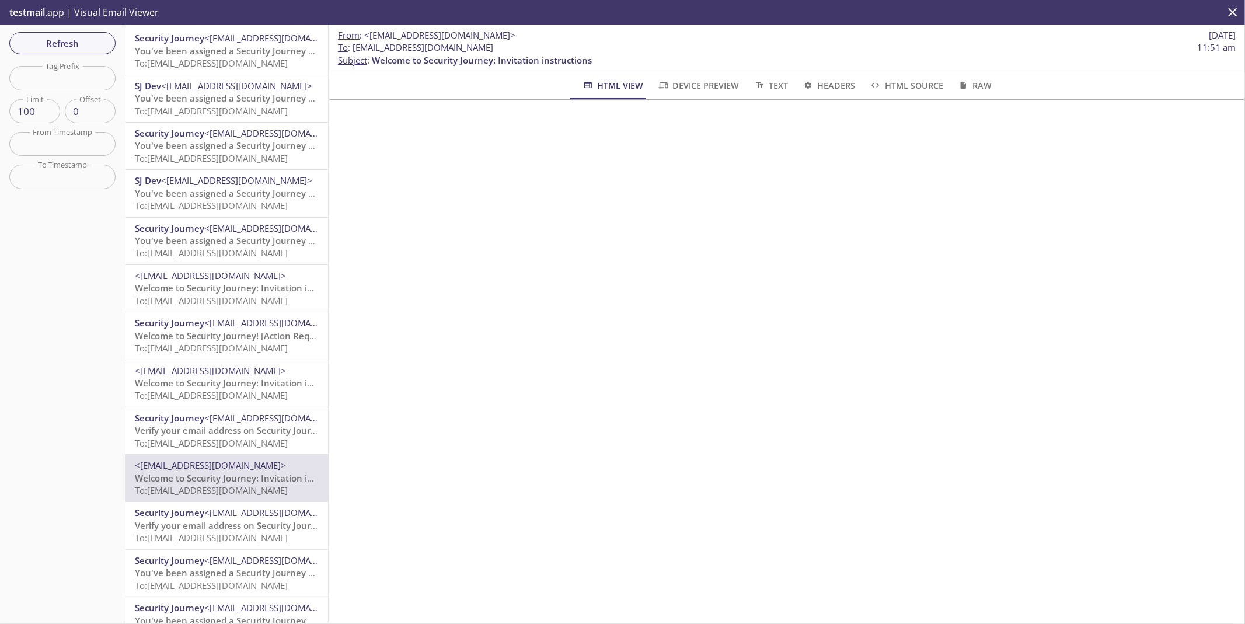
scroll to position [176, 0]
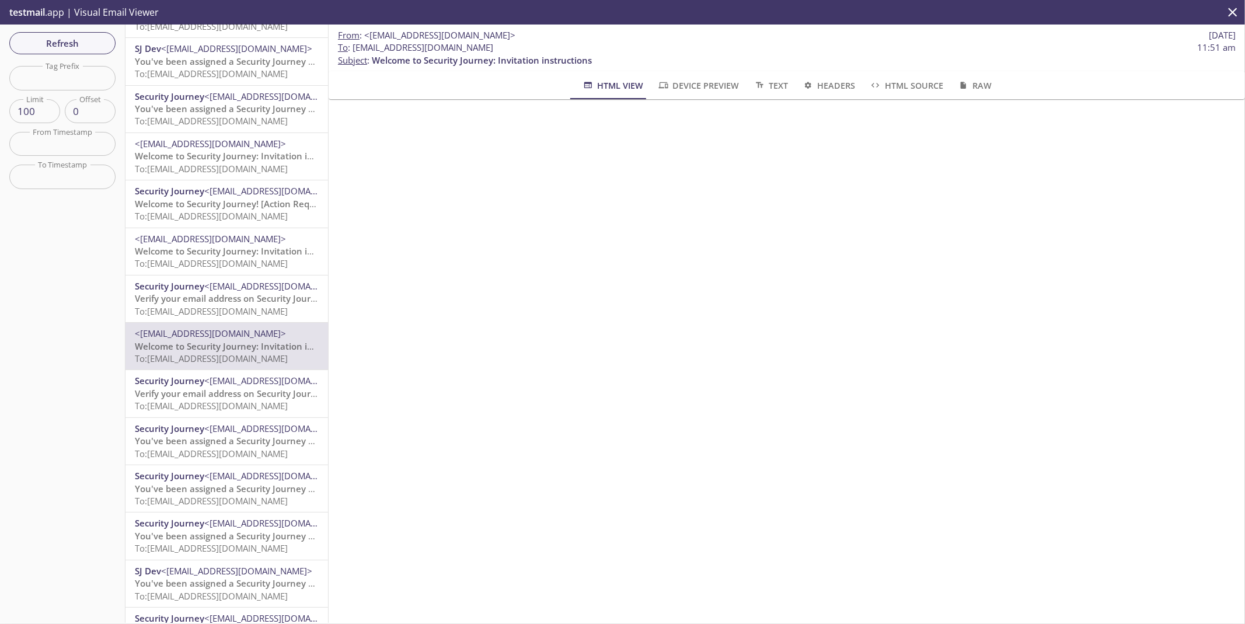
click at [230, 401] on span "To: [EMAIL_ADDRESS][DOMAIN_NAME]" at bounding box center [211, 406] width 153 height 12
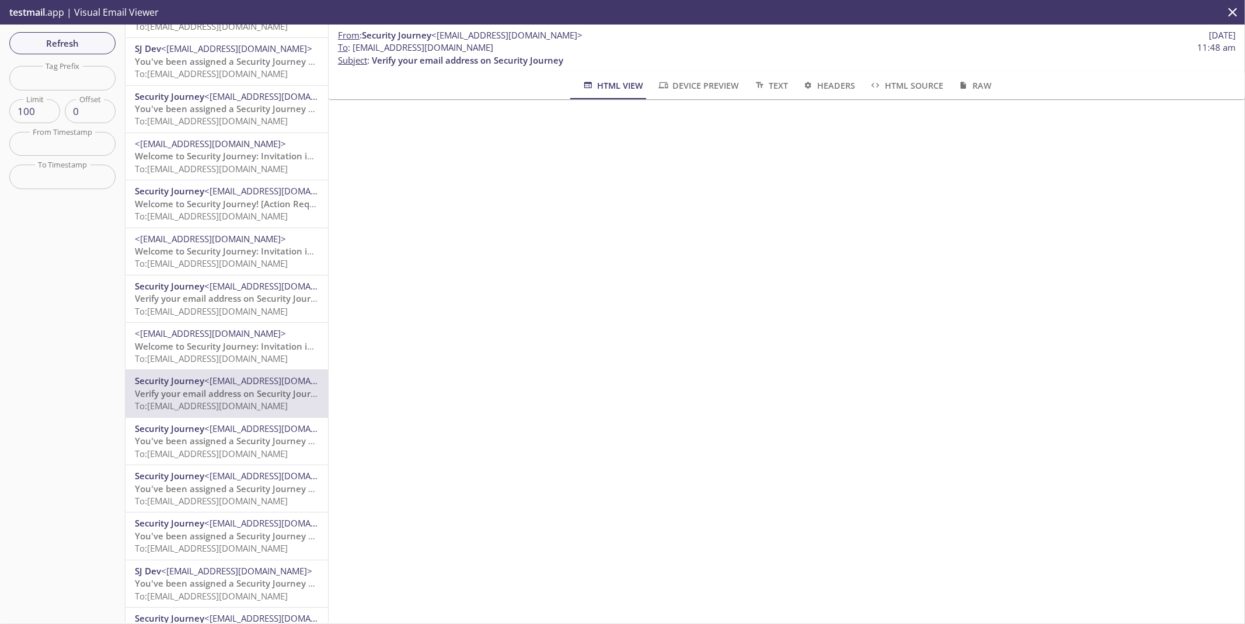
click at [220, 340] on span "Welcome to Security Journey: Invitation instructions" at bounding box center [245, 346] width 220 height 12
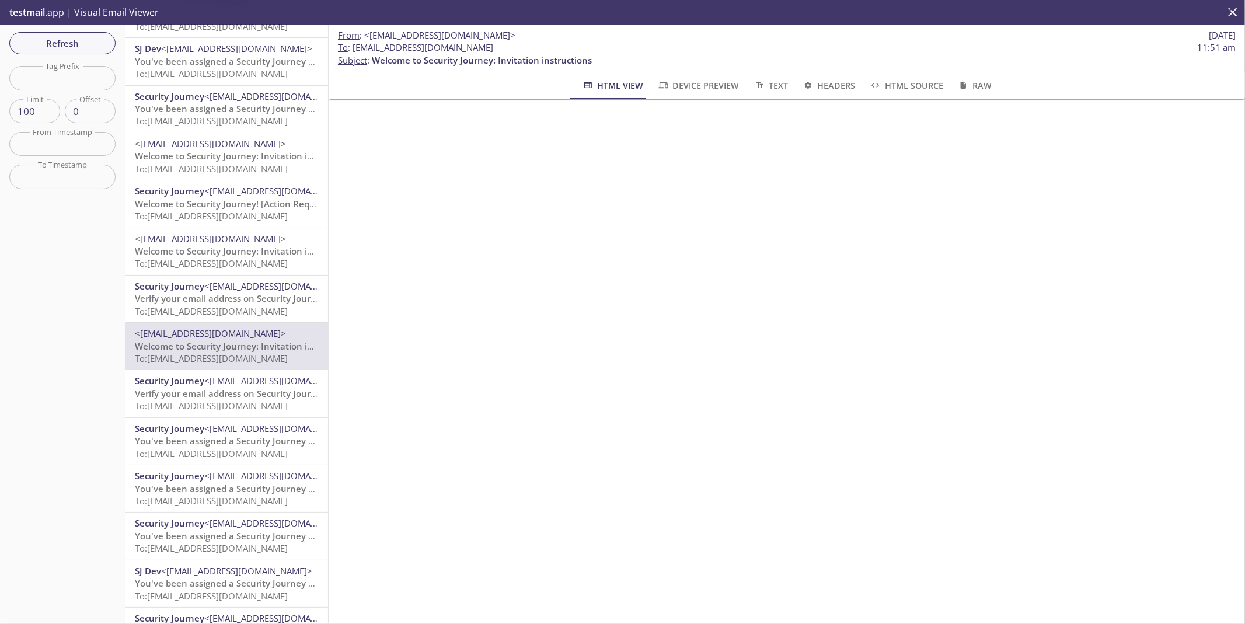
click at [221, 306] on span "To: [EMAIL_ADDRESS][DOMAIN_NAME]" at bounding box center [211, 311] width 153 height 12
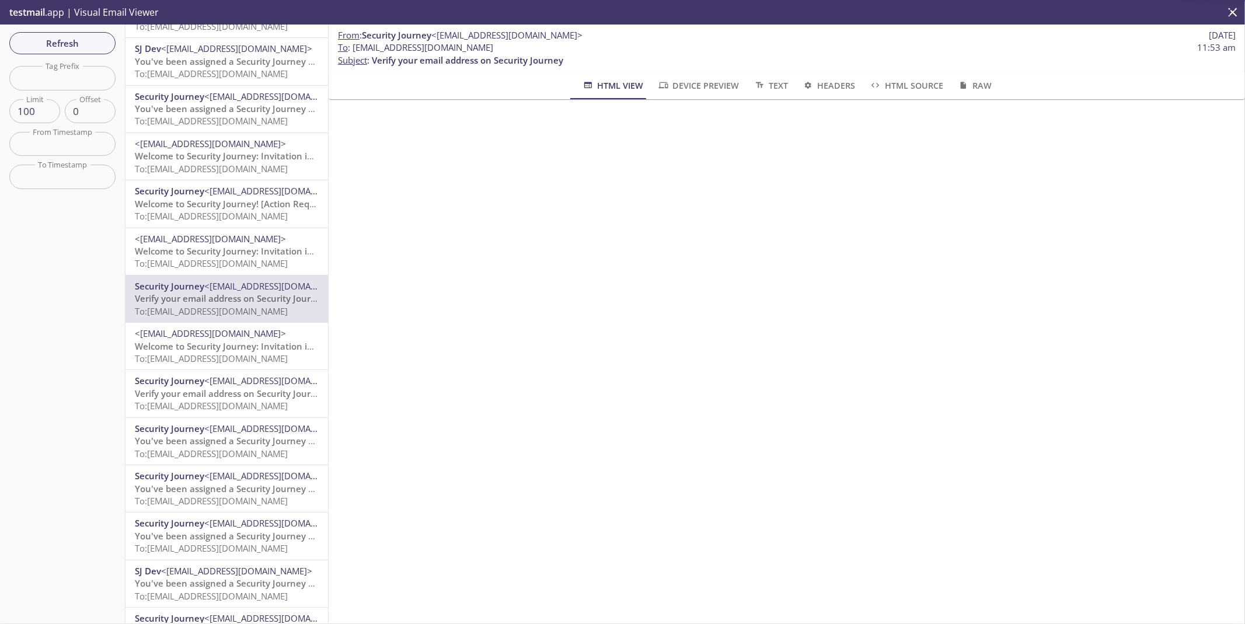
click at [222, 258] on span "To: [EMAIL_ADDRESS][DOMAIN_NAME]" at bounding box center [211, 263] width 153 height 12
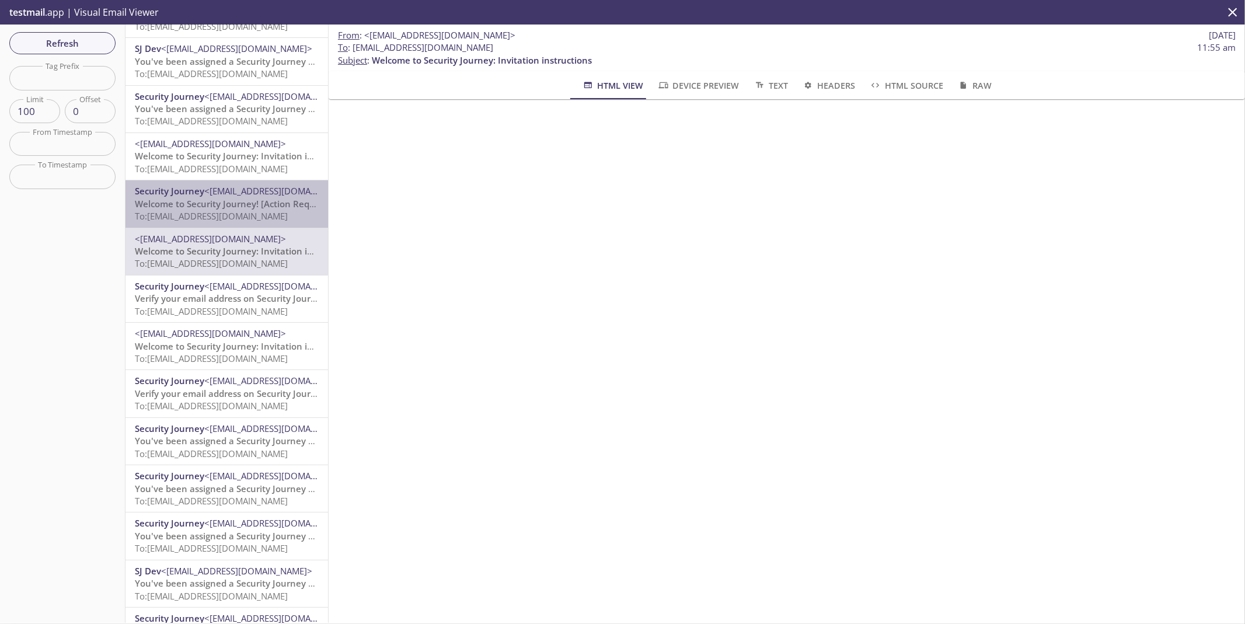
click at [228, 210] on span "To: [EMAIL_ADDRESS][DOMAIN_NAME]" at bounding box center [211, 216] width 153 height 12
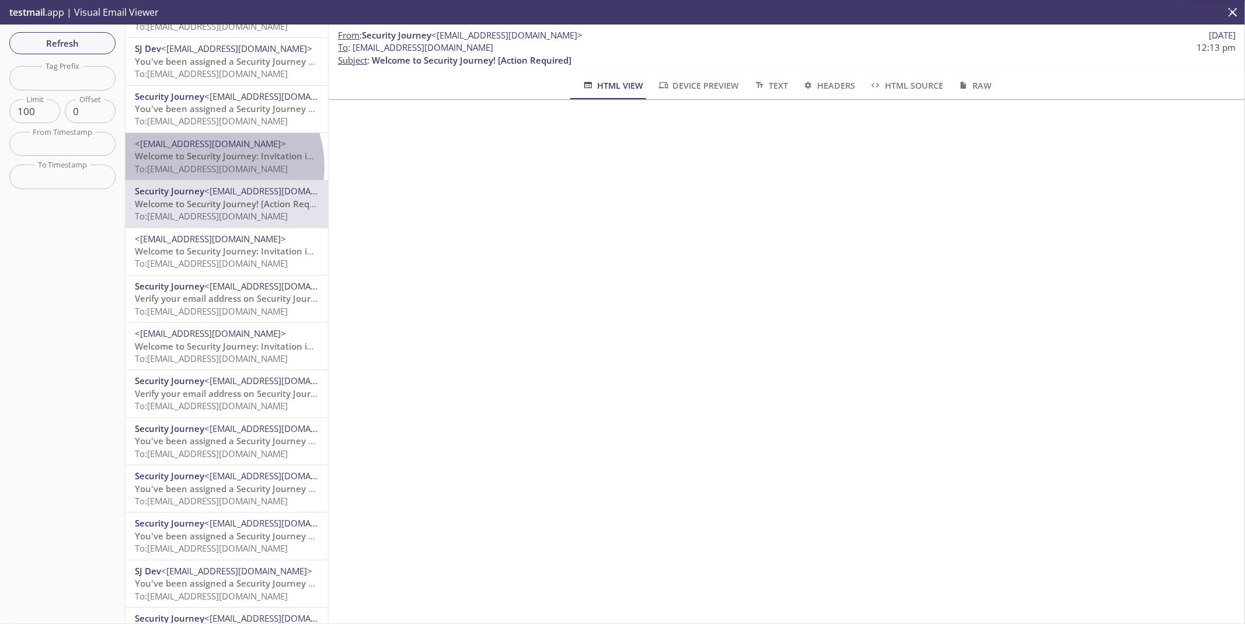
click at [218, 166] on span "To: [EMAIL_ADDRESS][DOMAIN_NAME]" at bounding box center [211, 169] width 153 height 12
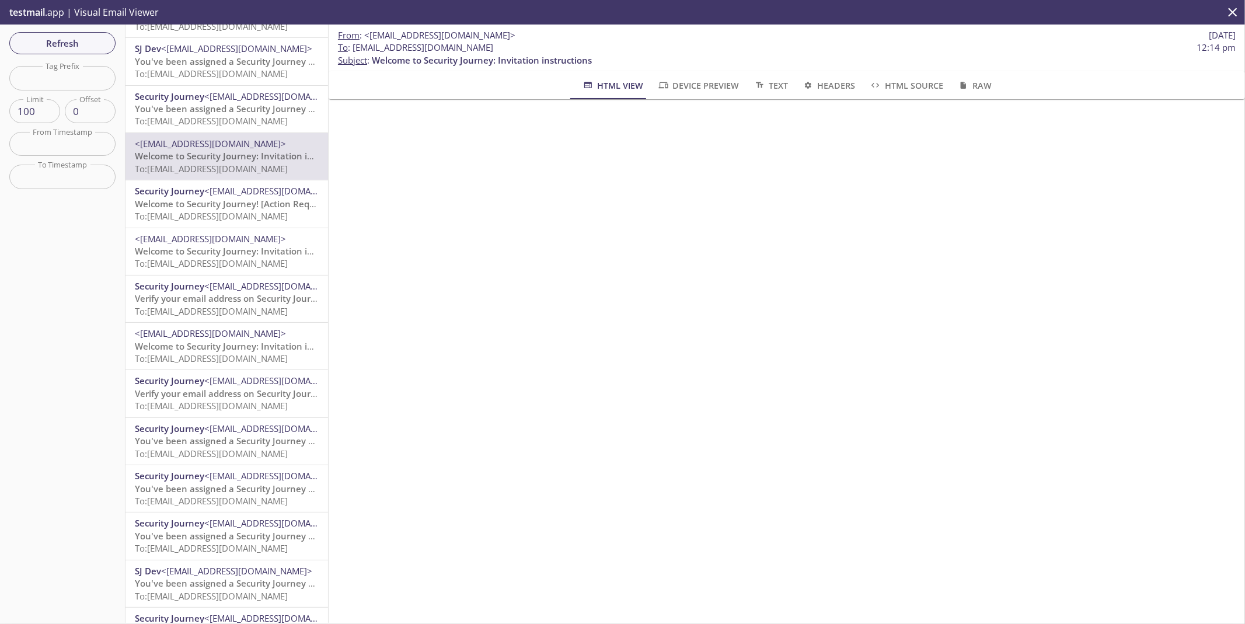
click at [209, 110] on span "You've been assigned a Security Journey Knowledge Assessment" at bounding box center [271, 109] width 273 height 12
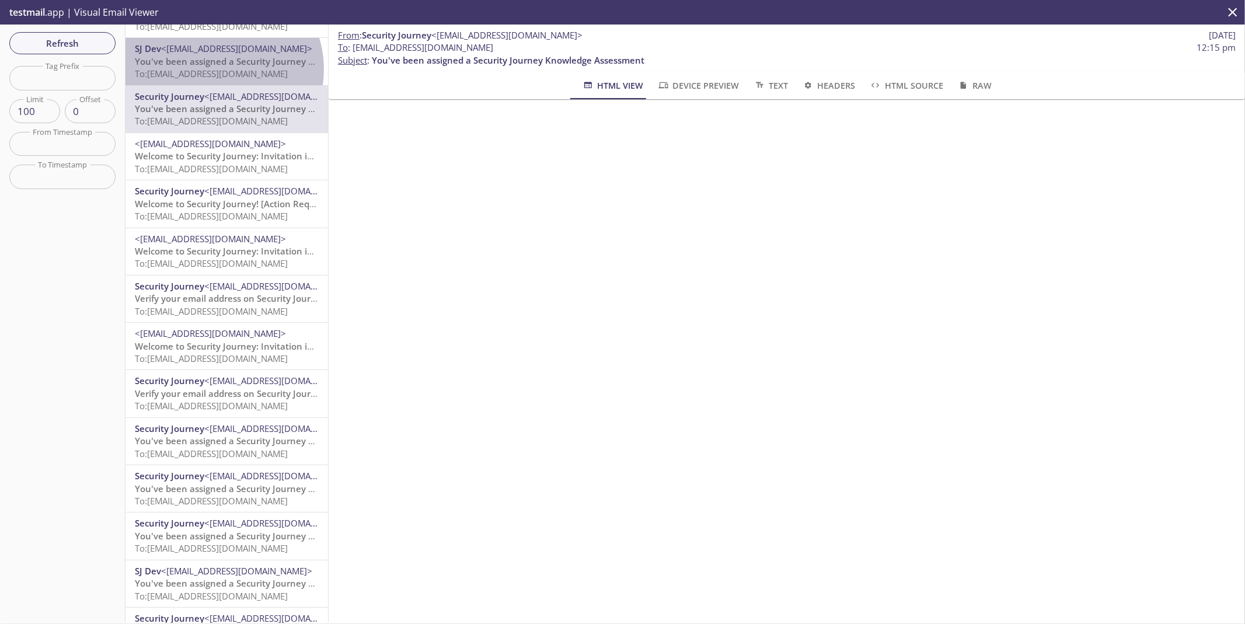
click at [214, 69] on span "To: [EMAIL_ADDRESS][DOMAIN_NAME]" at bounding box center [211, 74] width 153 height 12
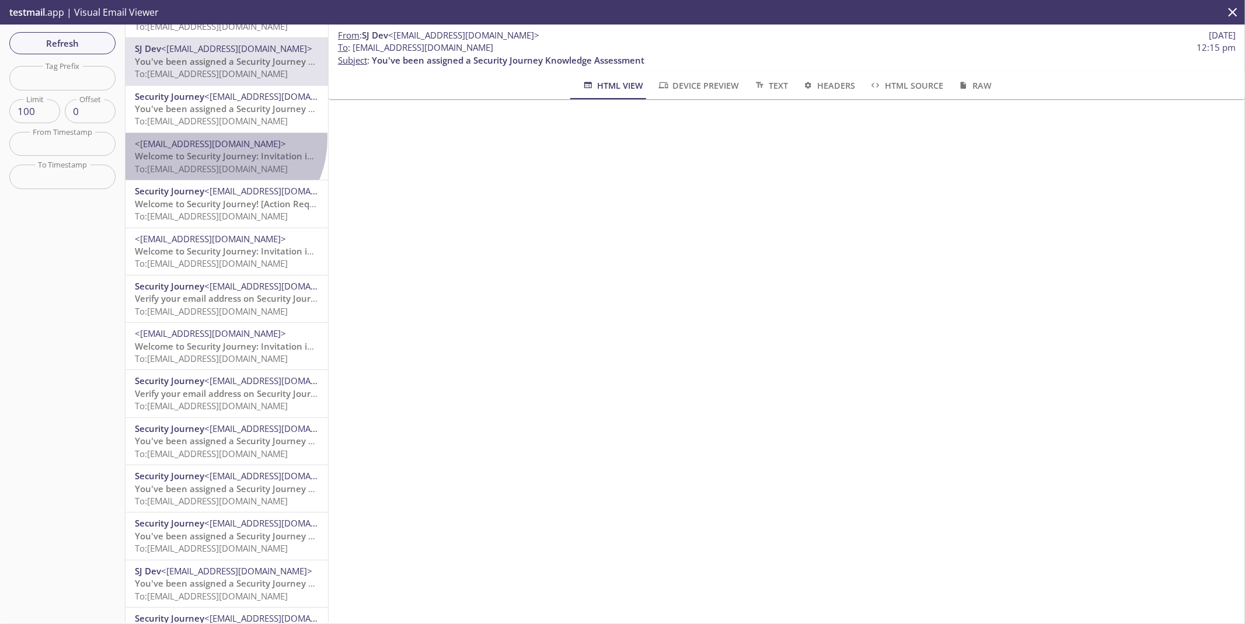
click at [220, 139] on span "<[EMAIL_ADDRESS][DOMAIN_NAME]>" at bounding box center [210, 144] width 151 height 12
